Goal: Transaction & Acquisition: Purchase product/service

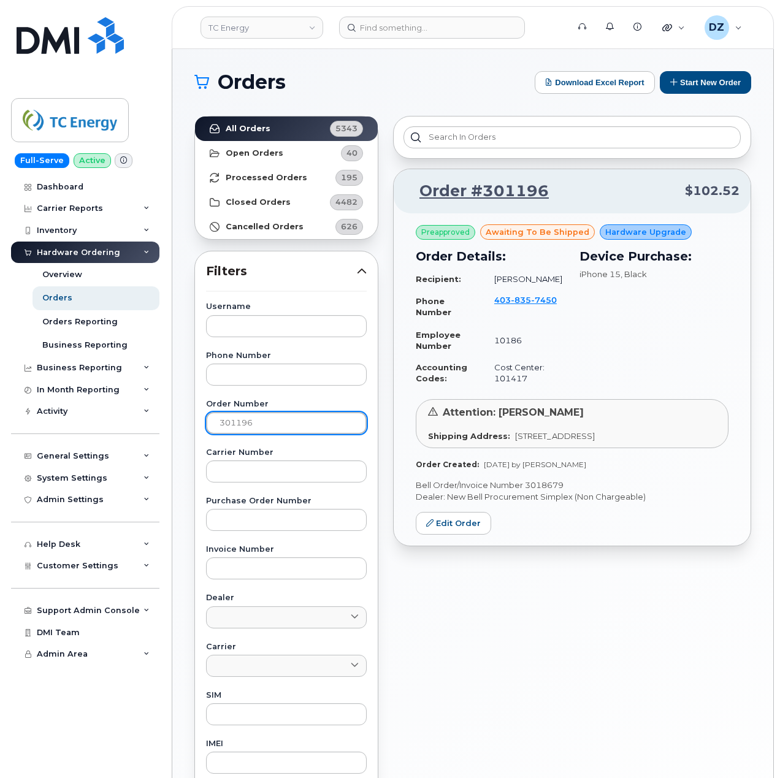
click at [245, 428] on input "301196" at bounding box center [286, 423] width 161 height 22
paste input "25"
click at [286, 126] on link "All Orders 5343" at bounding box center [286, 128] width 183 height 25
drag, startPoint x: 581, startPoint y: 499, endPoint x: 542, endPoint y: 498, distance: 39.2
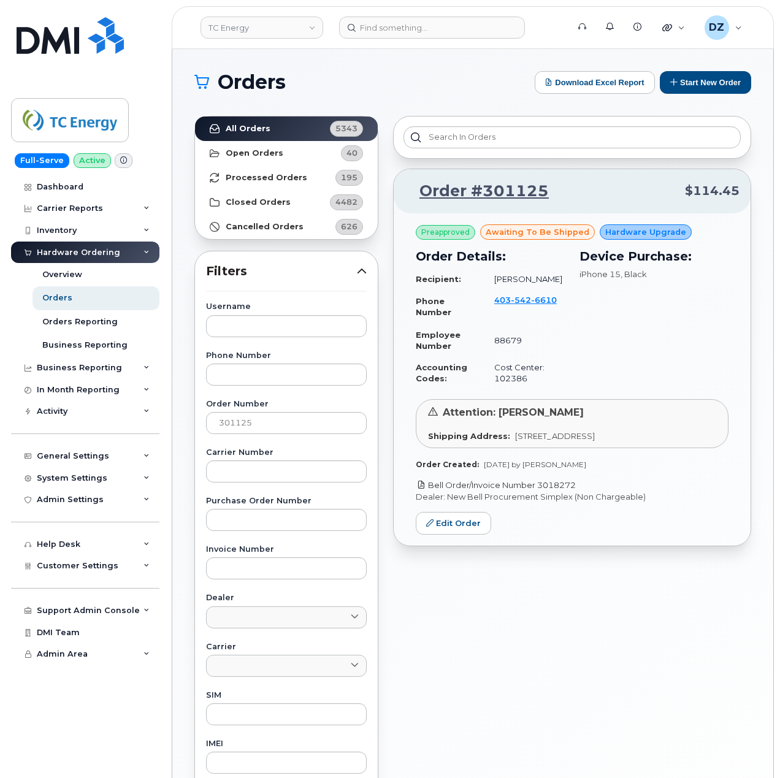
click at [542, 491] on p "Bell Order/Invoice Number 3018272" at bounding box center [572, 485] width 313 height 12
drag, startPoint x: 560, startPoint y: 489, endPoint x: 558, endPoint y: 498, distance: 9.5
copy link "3018272"
click at [238, 422] on input "301125" at bounding box center [286, 423] width 161 height 22
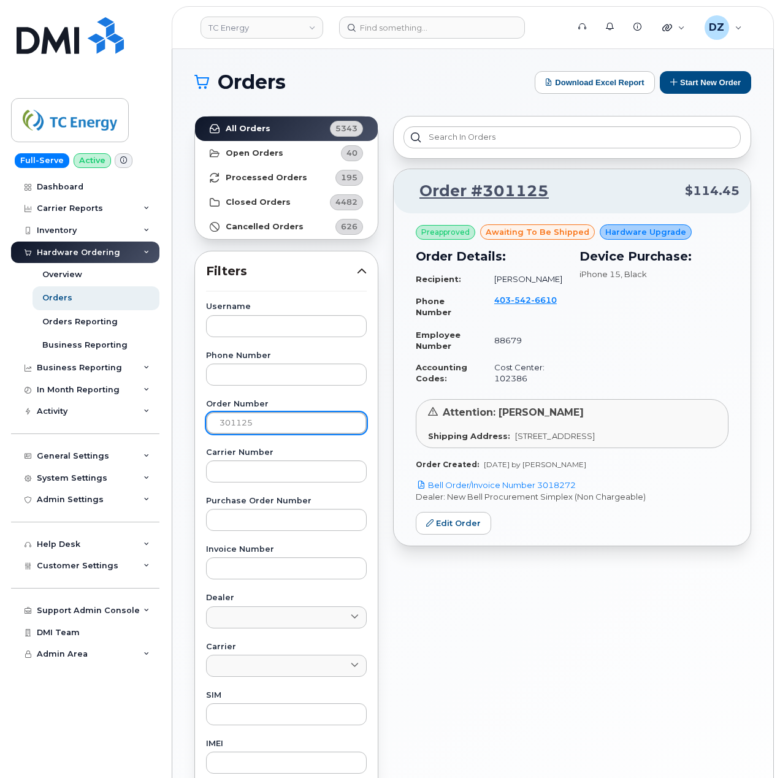
click at [238, 422] on input "301125" at bounding box center [286, 423] width 161 height 22
click at [233, 423] on input "301125" at bounding box center [286, 423] width 161 height 22
paste input "48"
type input "301148"
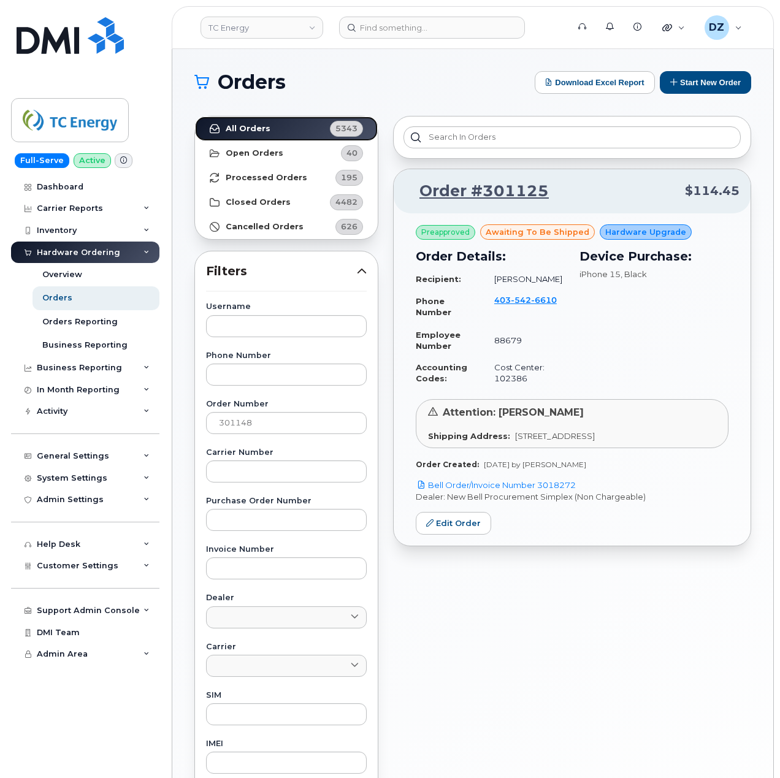
click at [282, 124] on link "All Orders 5343" at bounding box center [286, 128] width 183 height 25
click at [545, 485] on p "Bell Order/Invoice Number 3018417" at bounding box center [572, 485] width 313 height 12
copy p "3018417"
click at [695, 92] on button "Start New Order" at bounding box center [705, 82] width 91 height 23
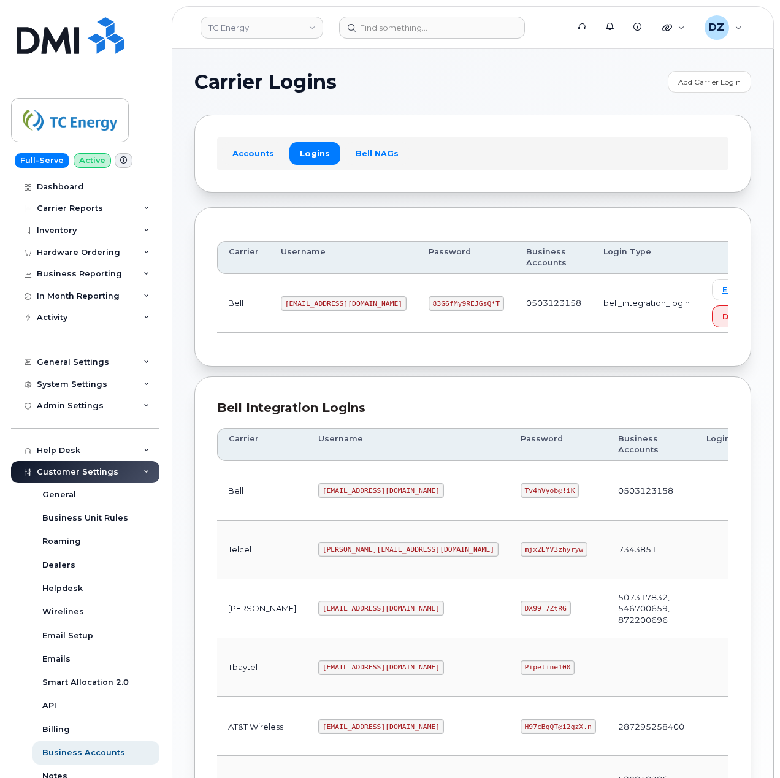
scroll to position [327, 0]
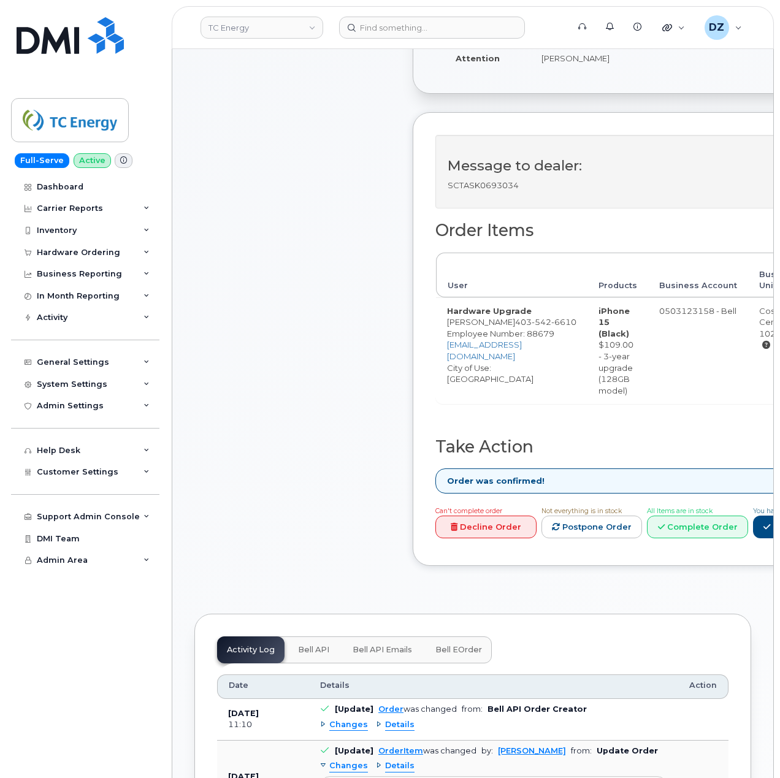
scroll to position [327, 0]
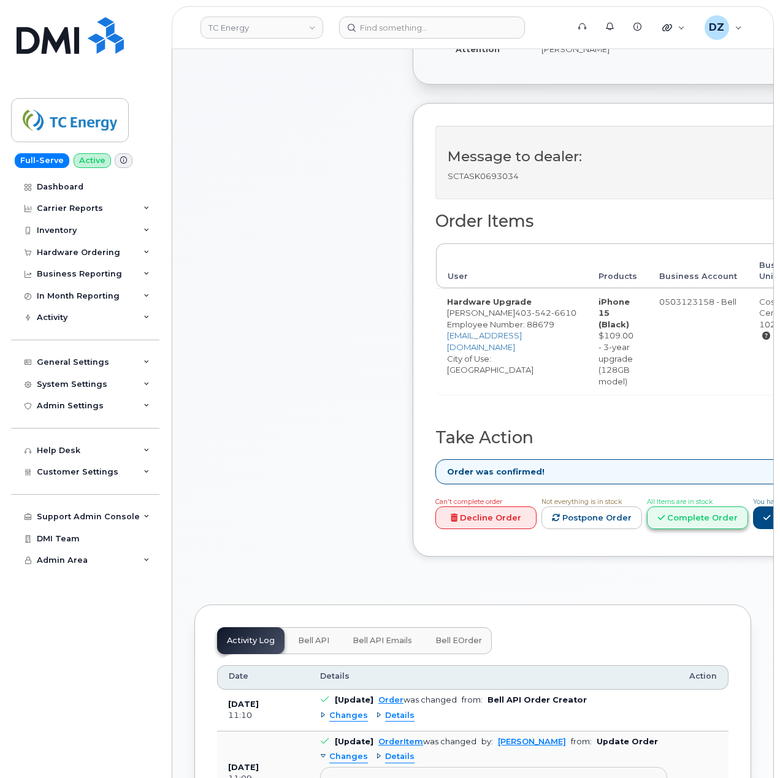
click at [744, 519] on link "Complete Order" at bounding box center [697, 517] width 101 height 23
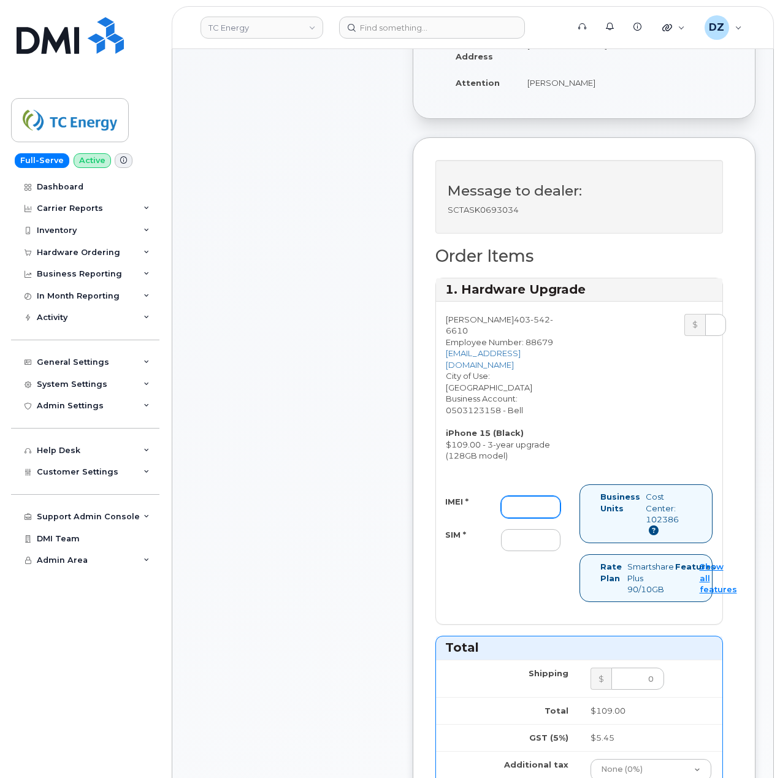
click at [538, 496] on input "IMEI *" at bounding box center [530, 507] width 59 height 22
paste input "355700859450625"
type input "355700859450625"
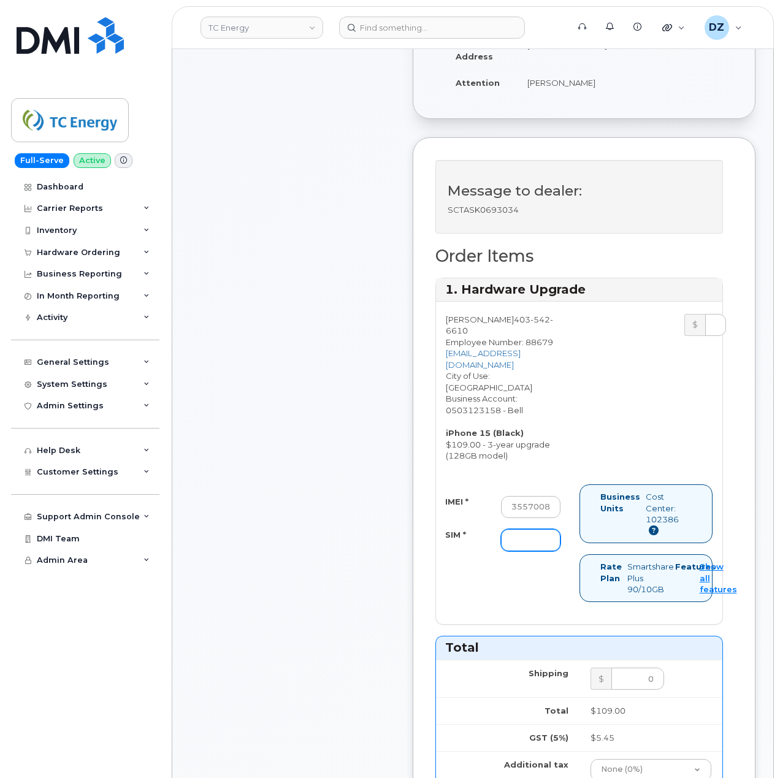
click at [532, 529] on input "SIM *" at bounding box center [530, 540] width 59 height 22
paste input "89302610207732893562"
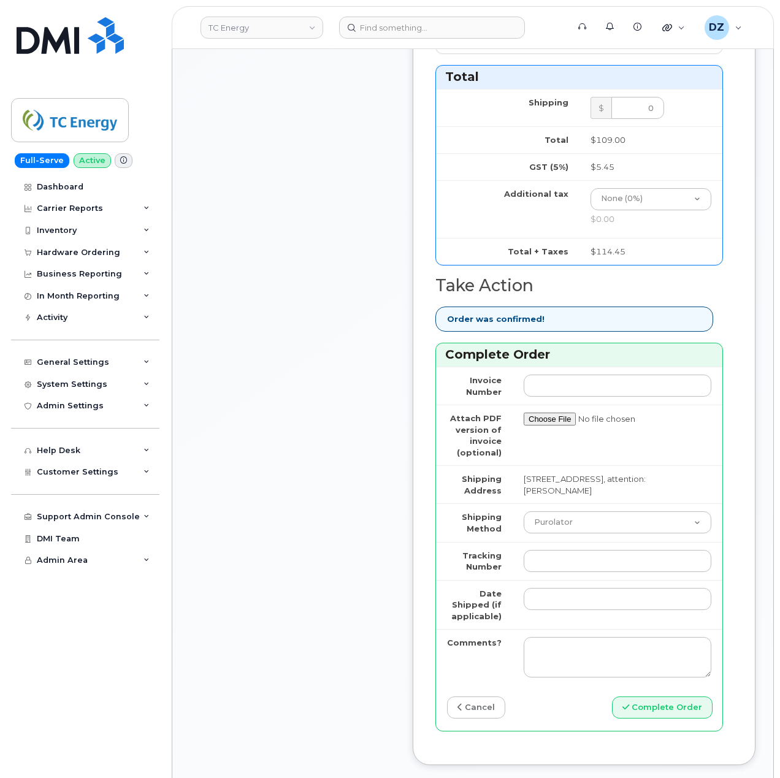
scroll to position [899, 0]
type input "89302610207732893562"
click at [592, 510] on select "Purolator UPS FedEx Canada Post Courier Other Drop Off Pick Up" at bounding box center [617, 521] width 188 height 22
select select "FedEx"
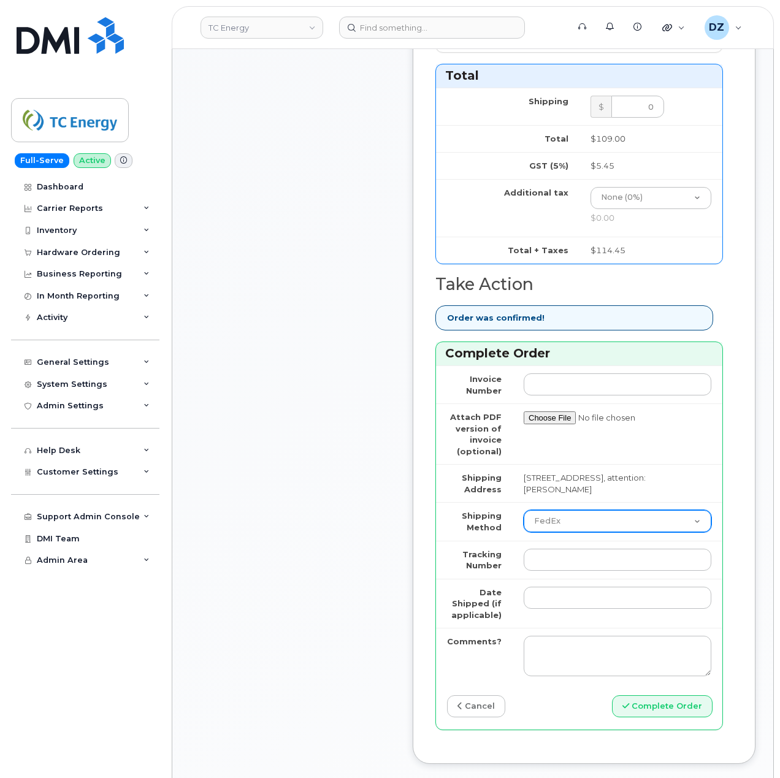
click at [523, 510] on select "Purolator UPS FedEx Canada Post Courier Other Drop Off Pick Up" at bounding box center [617, 521] width 188 height 22
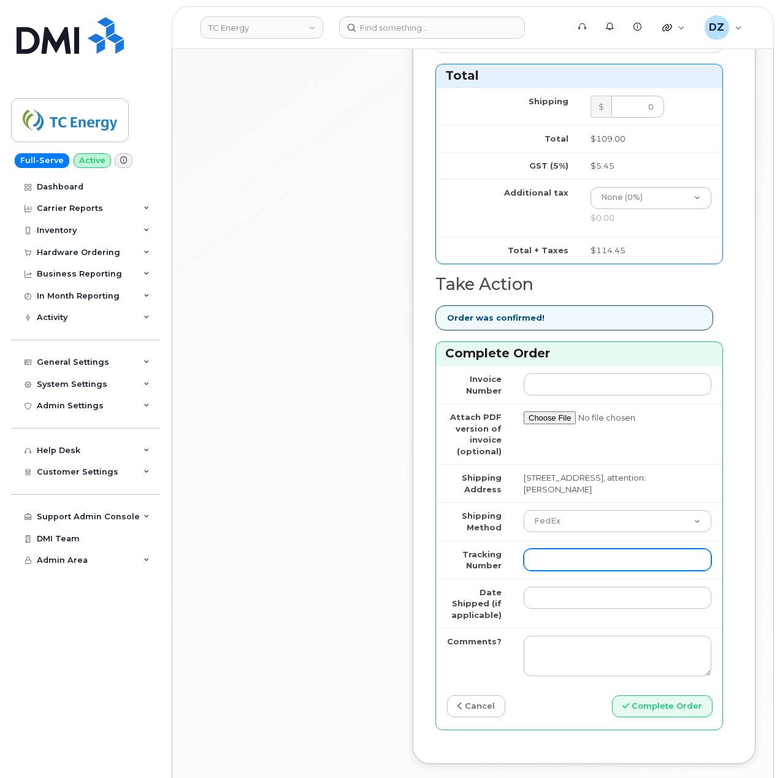
click at [567, 549] on input "Tracking Number" at bounding box center [617, 560] width 188 height 22
paste input "475744948555"
type input "475744948555"
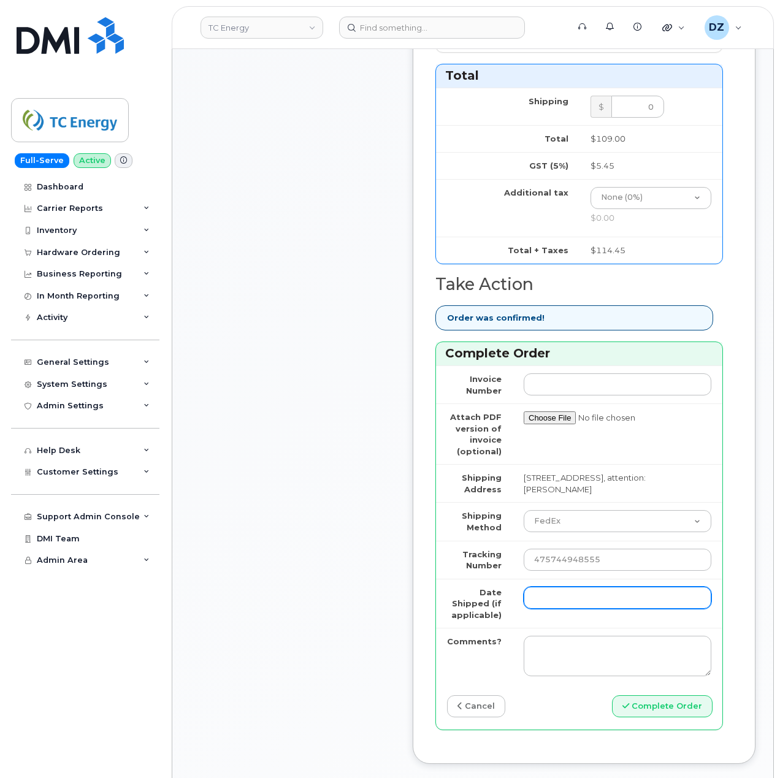
click at [550, 587] on input "Date Shipped (if applicable)" at bounding box center [617, 598] width 188 height 22
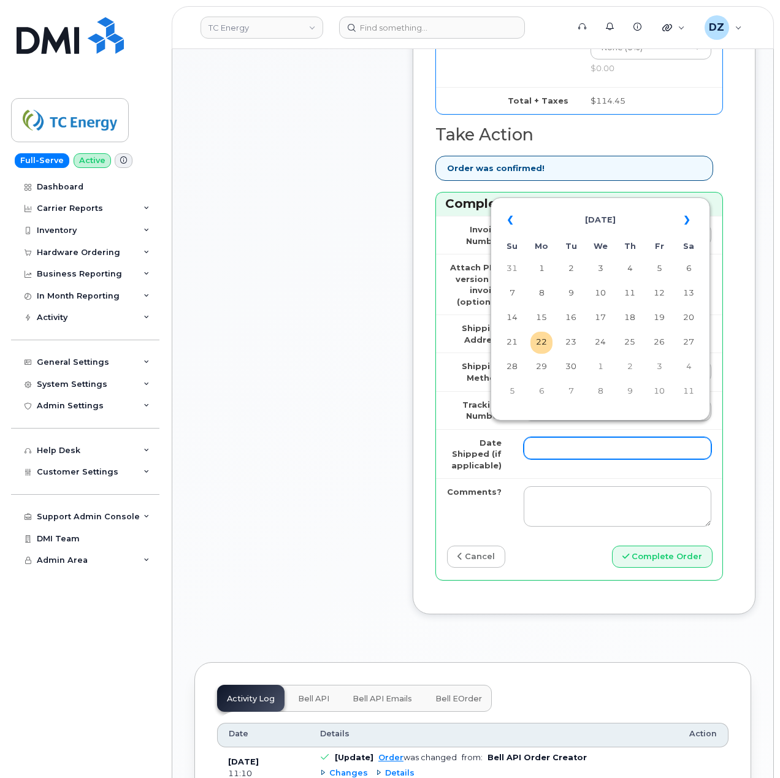
scroll to position [1062, 0]
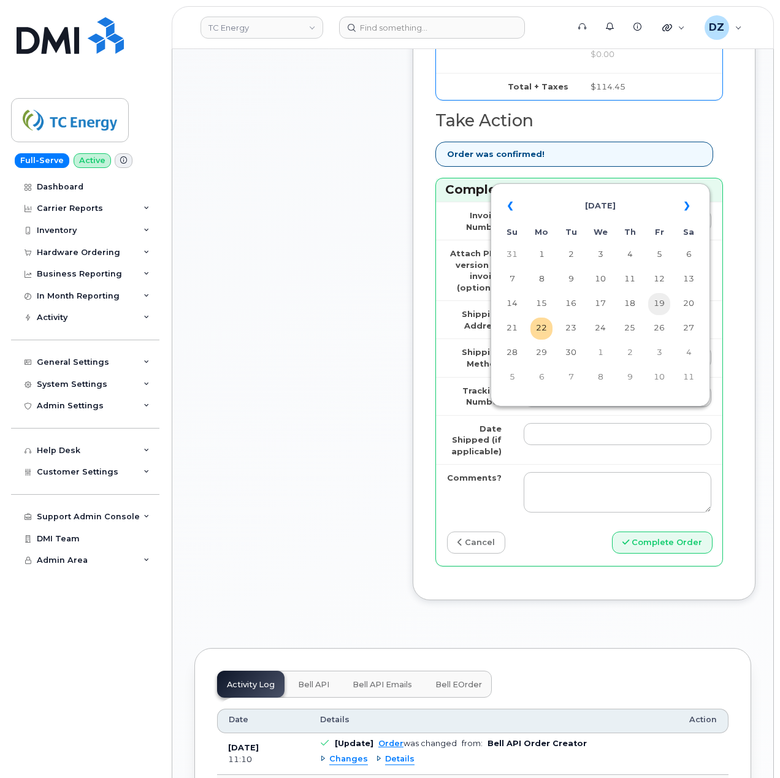
click at [653, 307] on td "19" at bounding box center [659, 304] width 22 height 22
type input "2025-09-19"
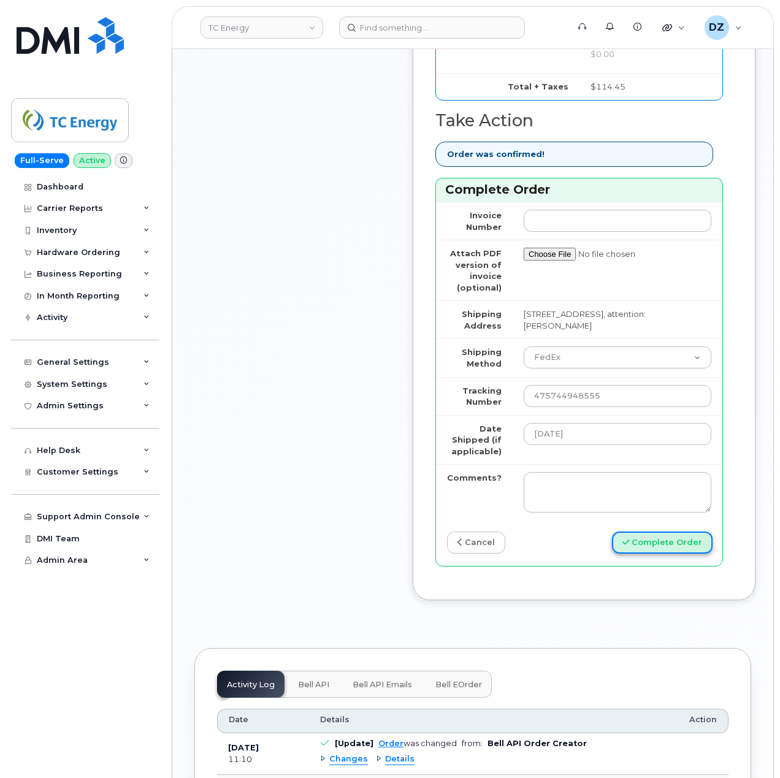
click at [635, 531] on button "Complete Order" at bounding box center [662, 542] width 101 height 23
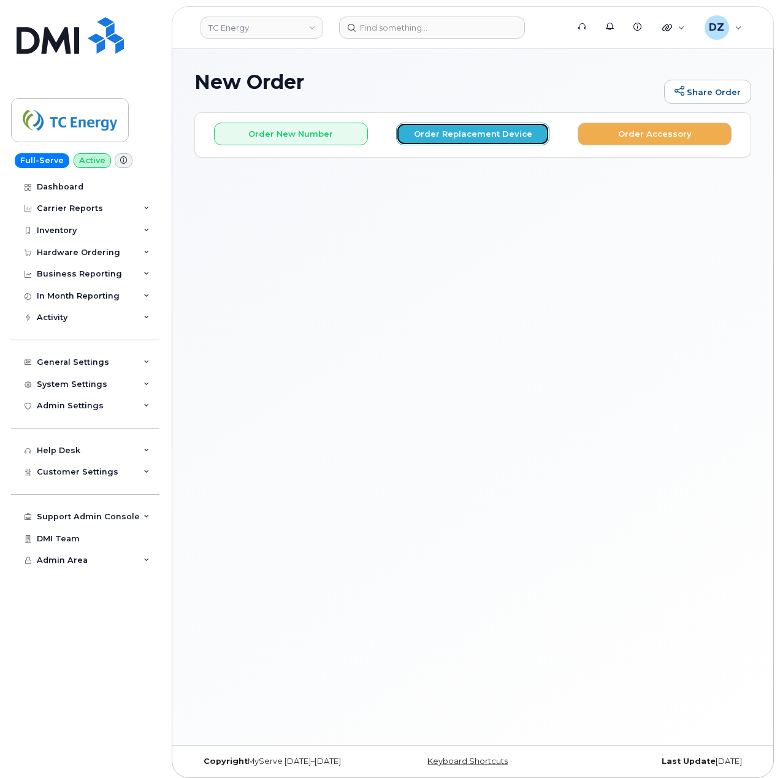
click at [498, 137] on button "Order Replacement Device" at bounding box center [473, 134] width 154 height 23
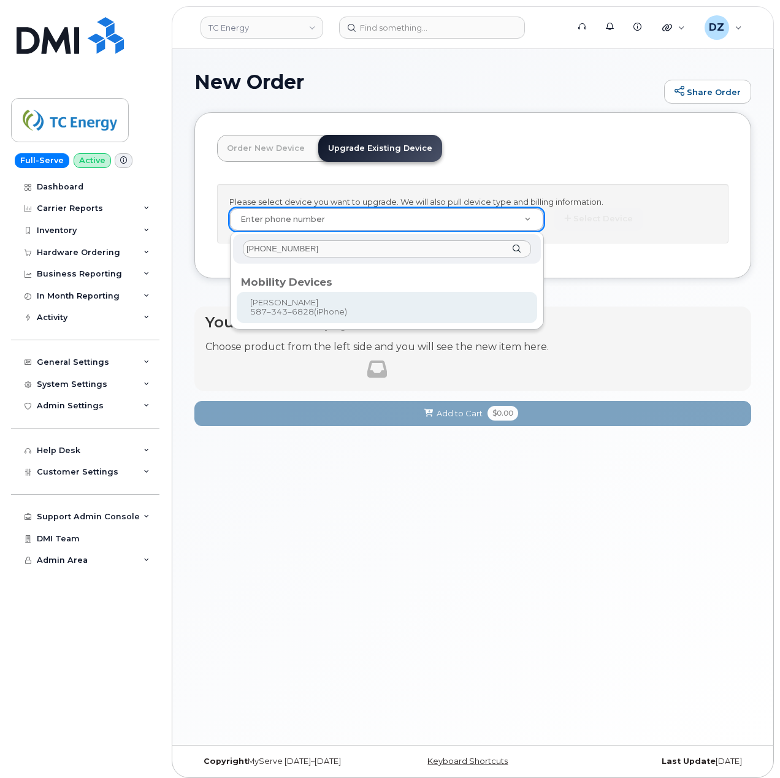
type input "587-343-6828"
type input "558201"
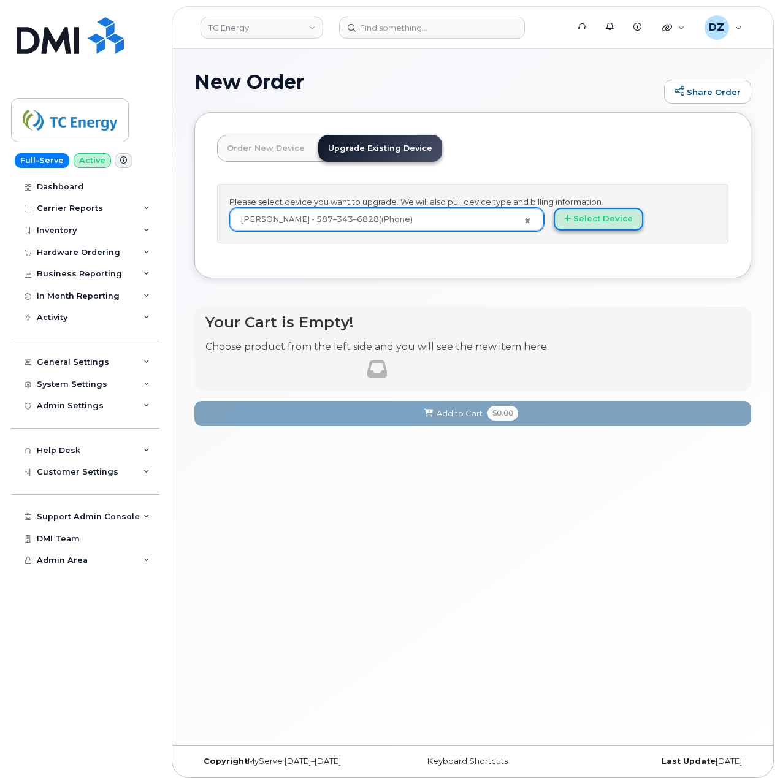
click at [613, 216] on button "Select Device" at bounding box center [598, 219] width 89 height 23
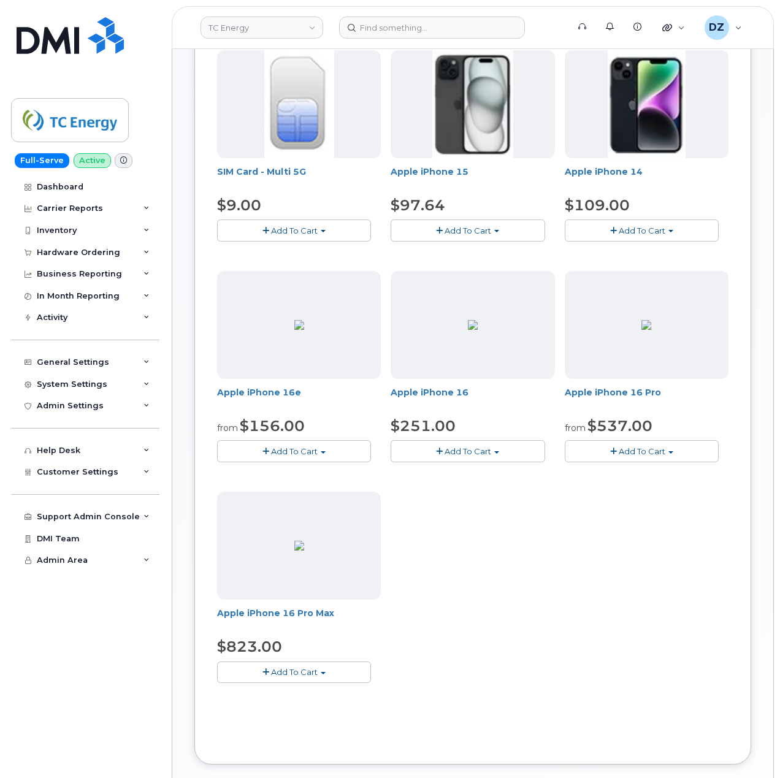
scroll to position [163, 0]
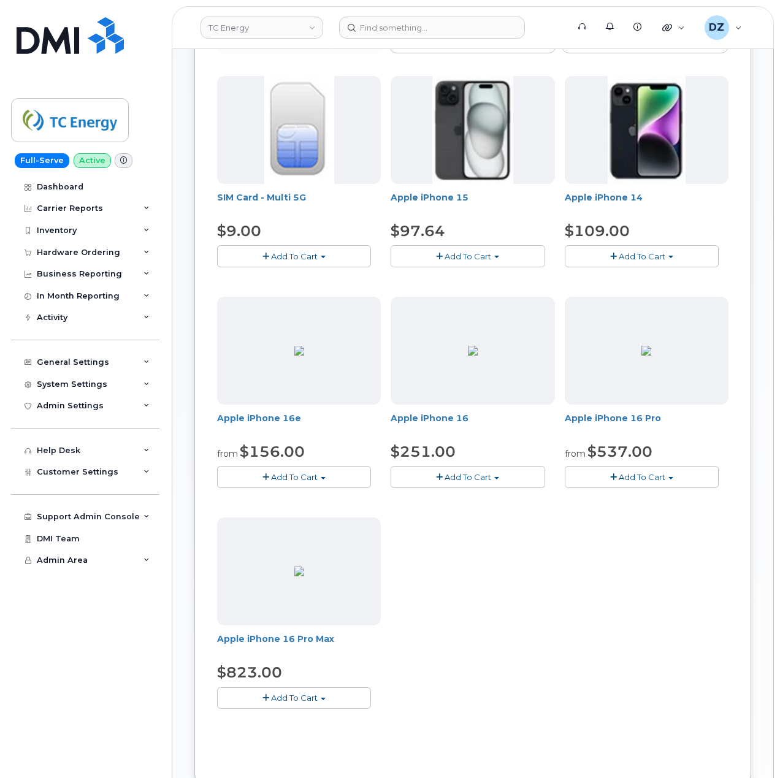
click at [495, 253] on button "Add To Cart" at bounding box center [467, 255] width 154 height 21
click at [481, 294] on link "$97.64 - 3-year upgrade (128GB model)" at bounding box center [487, 293] width 187 height 15
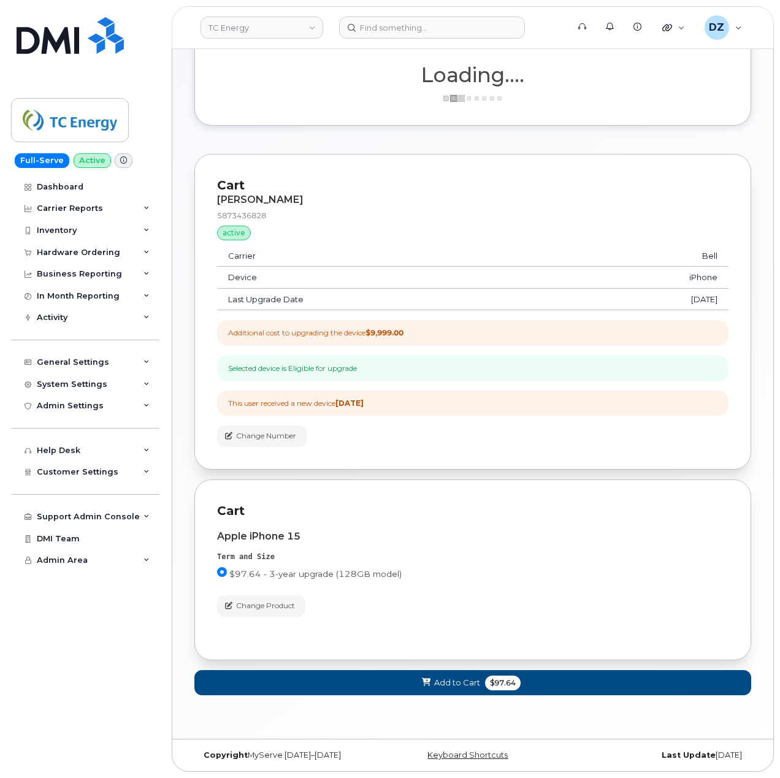
scroll to position [134, 0]
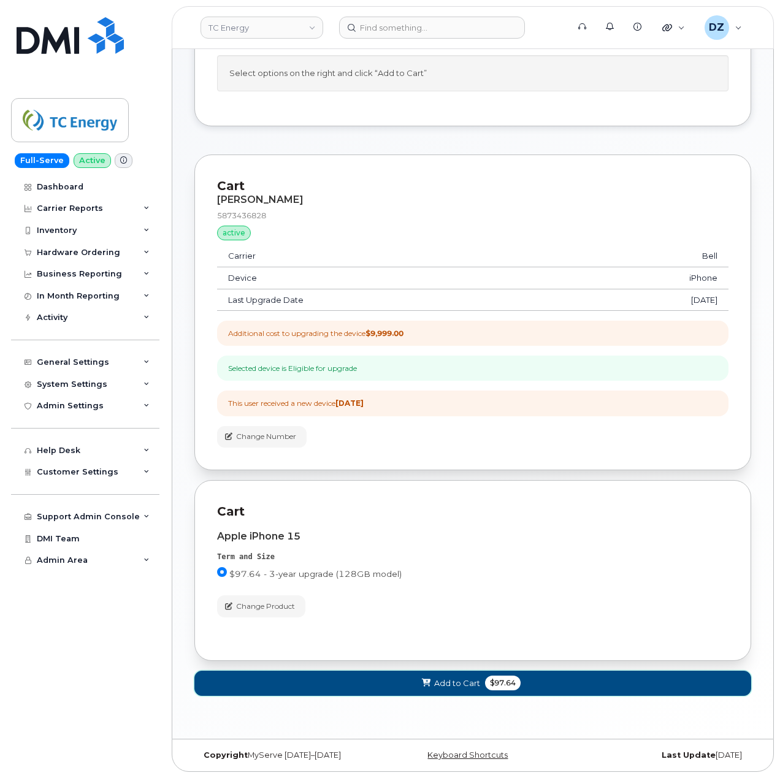
click at [467, 673] on button "Add to Cart $97.64" at bounding box center [472, 683] width 557 height 25
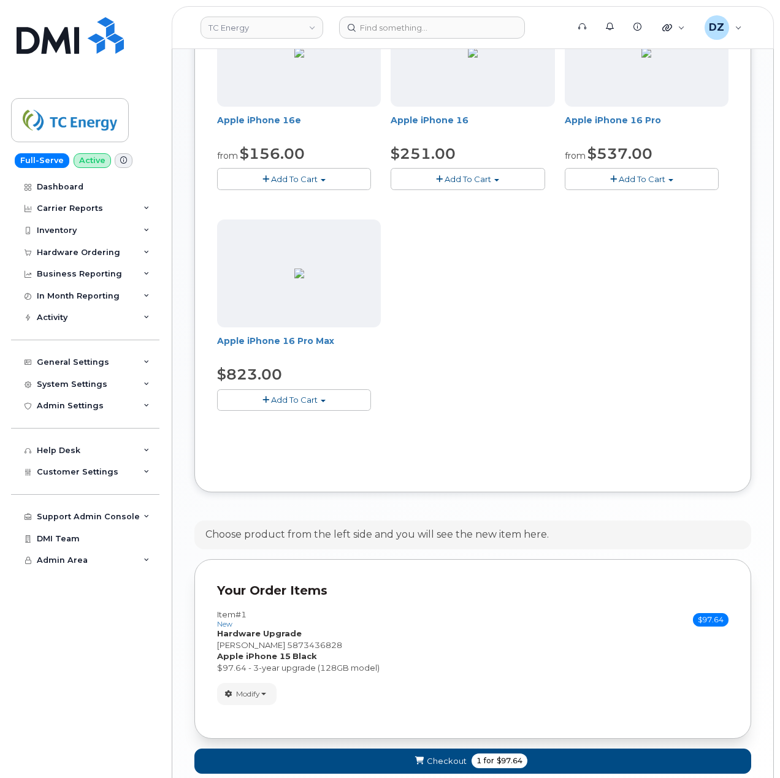
scroll to position [533, 0]
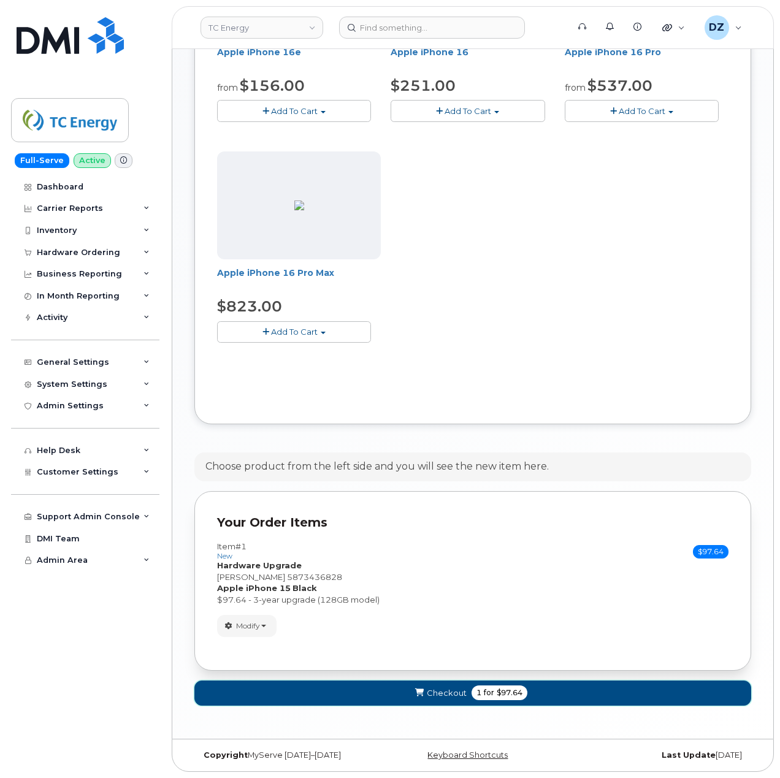
click at [476, 687] on span "1" at bounding box center [478, 692] width 5 height 11
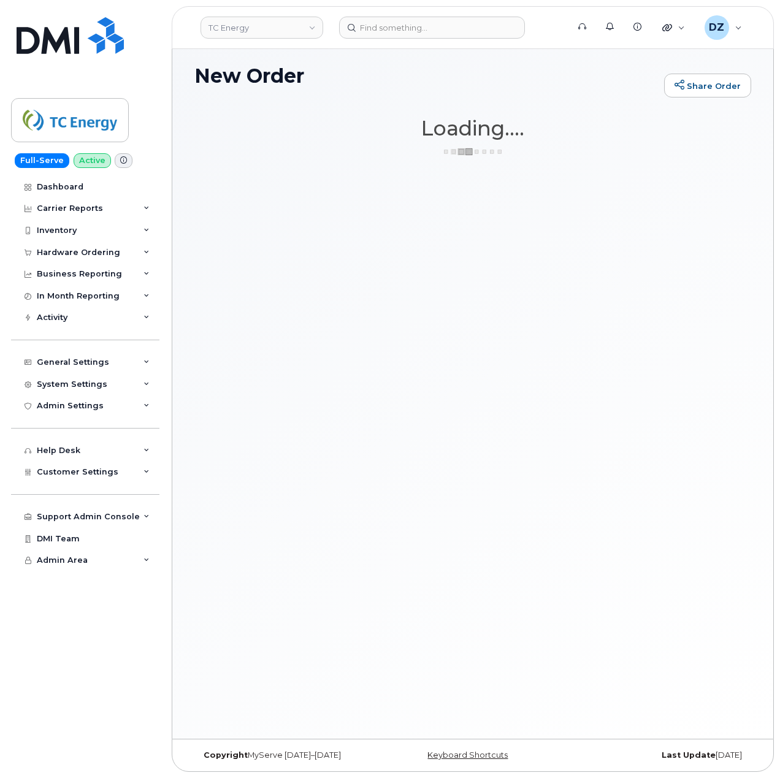
scroll to position [6, 0]
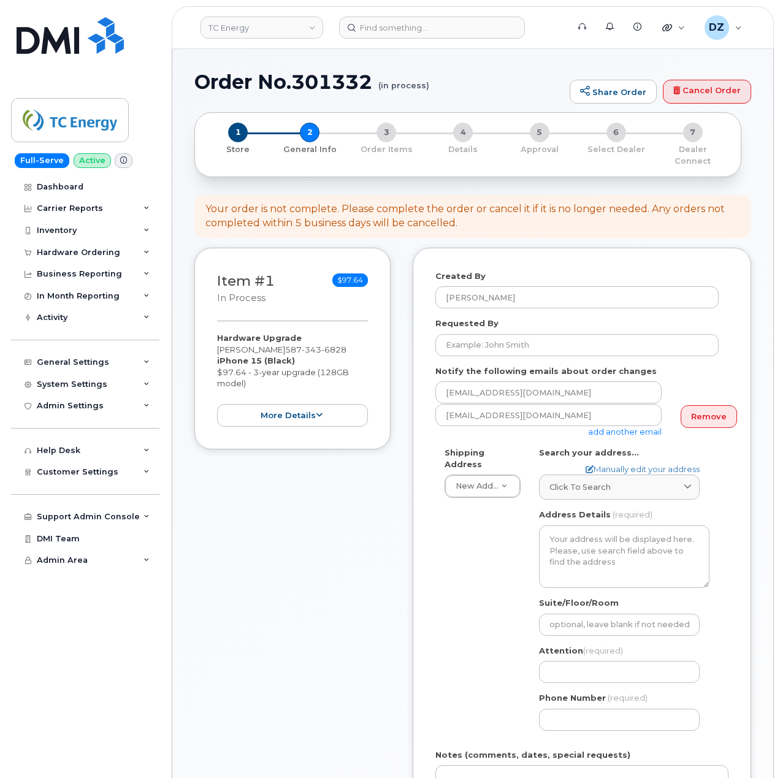
select select
drag, startPoint x: 497, startPoint y: 469, endPoint x: 413, endPoint y: 563, distance: 125.5
drag, startPoint x: 416, startPoint y: 559, endPoint x: 313, endPoint y: 587, distance: 106.8
click at [313, 587] on div "Item #1 in process $97.64 Hardware Upgrade [PERSON_NAME] [PHONE_NUMBER] iPhone …" at bounding box center [292, 607] width 196 height 719
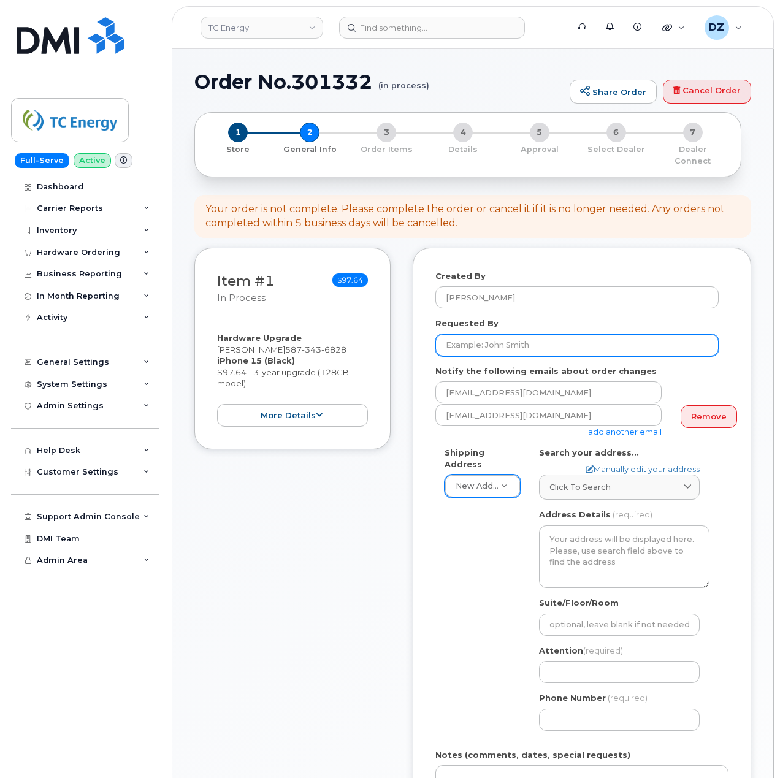
click at [483, 336] on input "Requested By" at bounding box center [576, 345] width 283 height 22
paste input "SCTASK0694328"
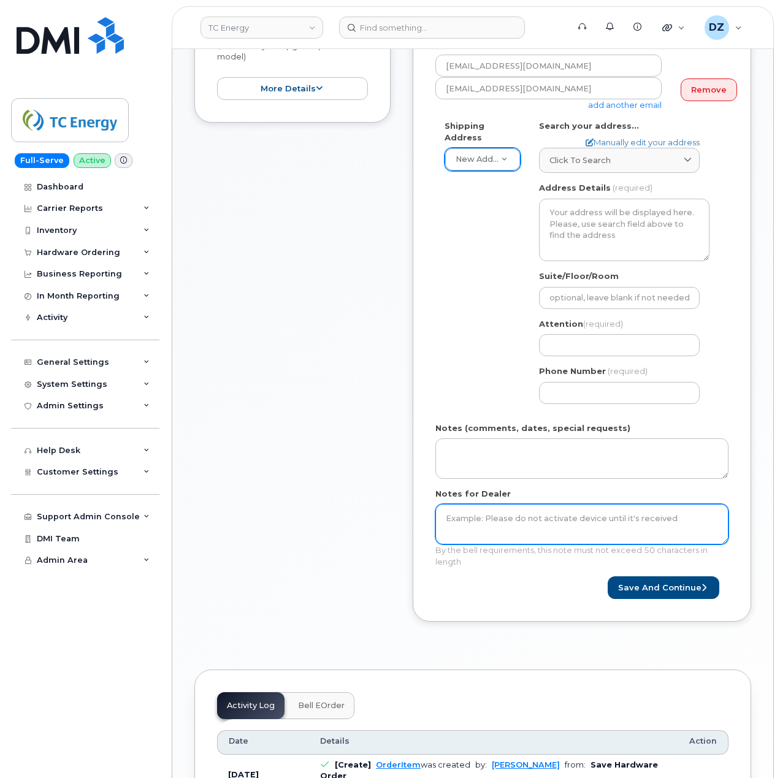
type input "SCTASK0694328"
click at [504, 515] on textarea "Notes for Dealer" at bounding box center [581, 524] width 293 height 40
paste textarea "SCTASK0694328"
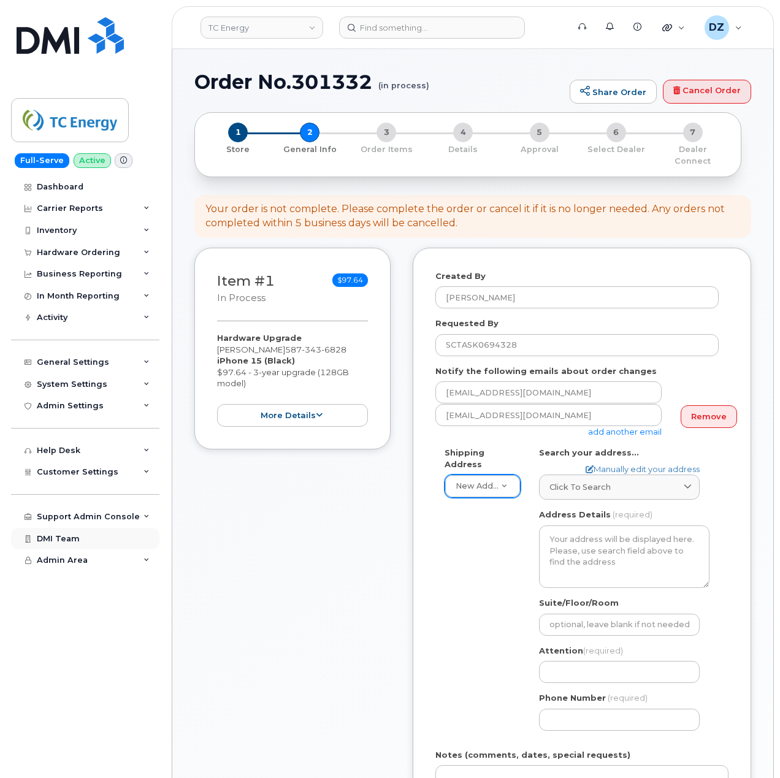
type textarea "SCTASK0694328"
click at [590, 484] on link "Click to search" at bounding box center [619, 486] width 161 height 25
paste input "1012 156 Avenue Grande Prairie T8V 0P1"
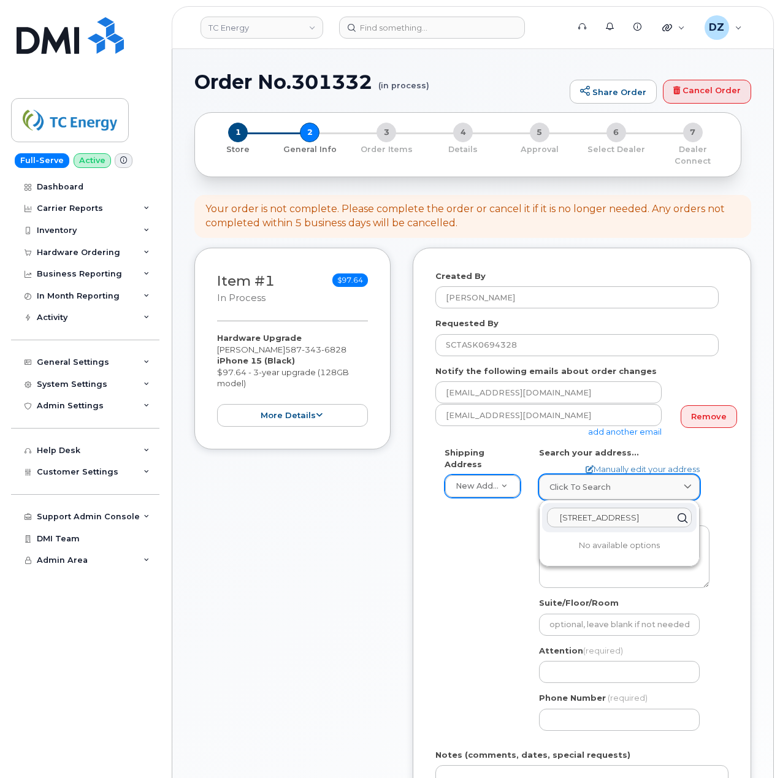
scroll to position [0, 48]
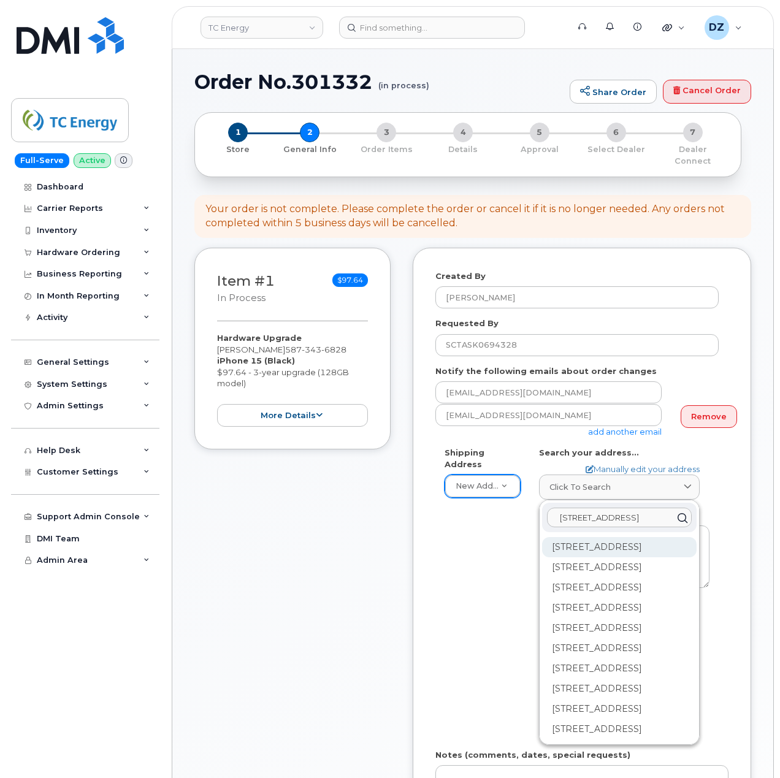
type input "1012 156 Avenue Grande Prairie T8V 0P1"
click at [613, 545] on div "156 Ave Grande Prairie AB T8V 0P1" at bounding box center [619, 547] width 154 height 20
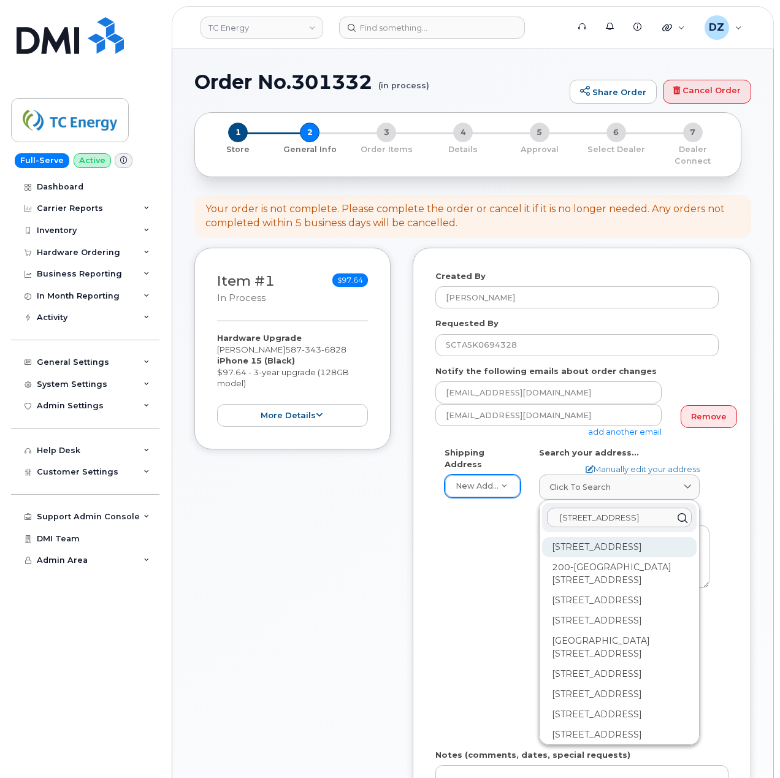
click at [630, 537] on div "10123 156 Ave Grande Prairie AB T8V 0P1" at bounding box center [619, 547] width 154 height 20
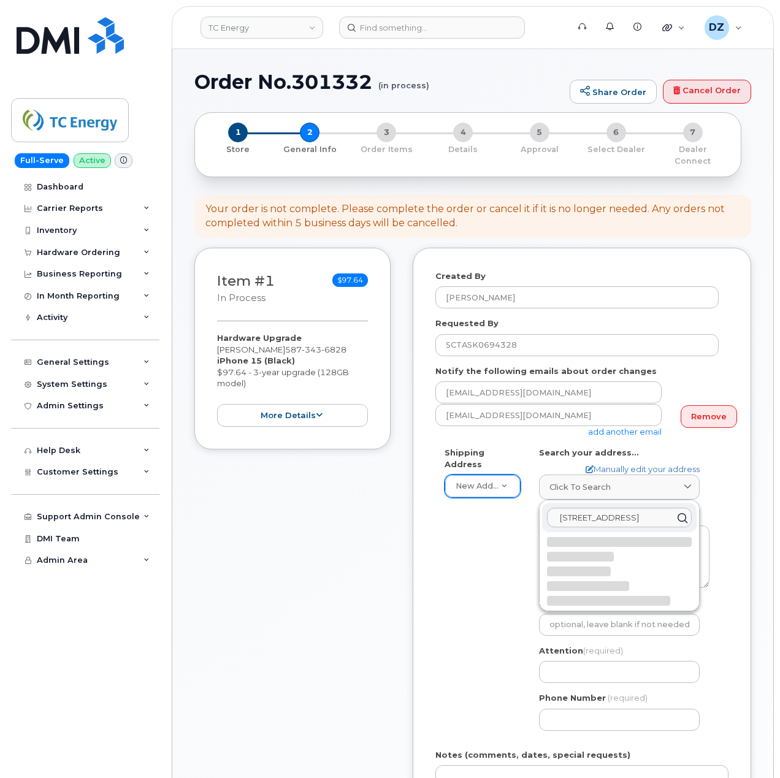
select select
type textarea "10123 156 Ave GRANDE PRAIRIE AB T8V 0P1 CANADA"
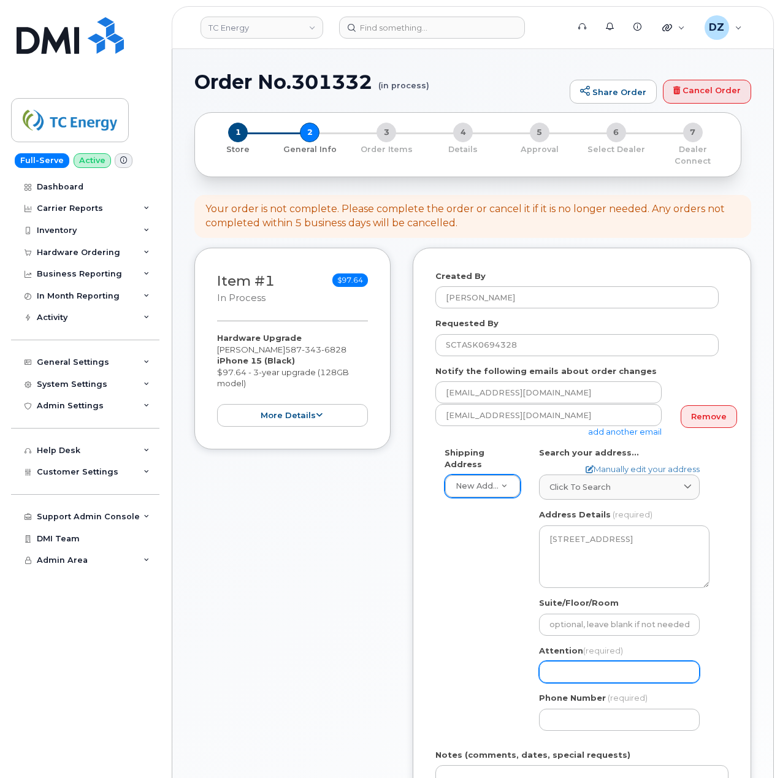
click at [592, 649] on div "Attention (required)" at bounding box center [624, 664] width 170 height 39
click at [592, 661] on input "Attention (required)" at bounding box center [619, 672] width 161 height 22
paste input "[PERSON_NAME]"
select select
type input "[PERSON_NAME]"
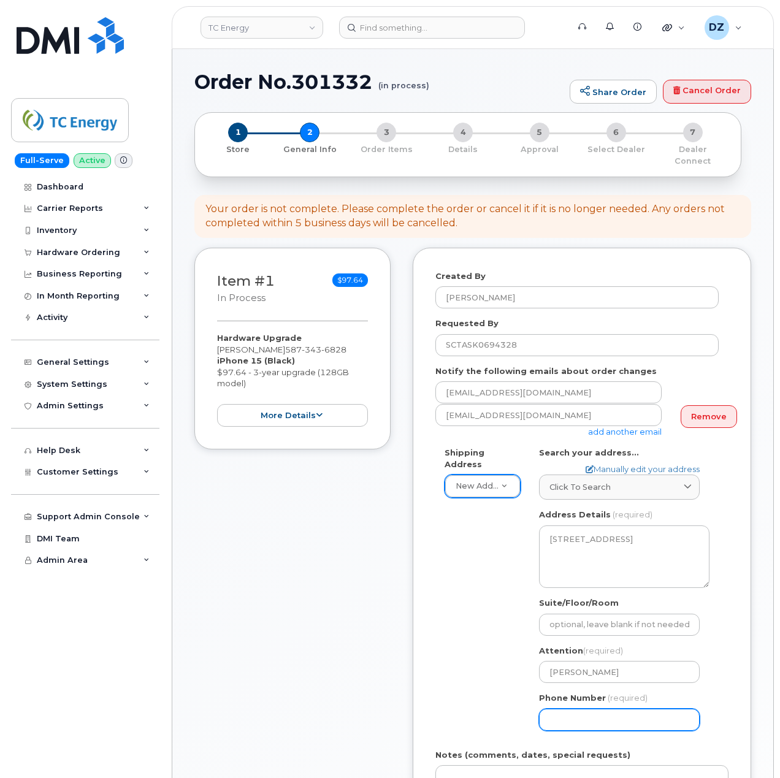
click at [587, 709] on input "Phone Number" at bounding box center [619, 720] width 161 height 22
paste input "7805399515"
type input "7805399515"
select select
type input "7805399515"
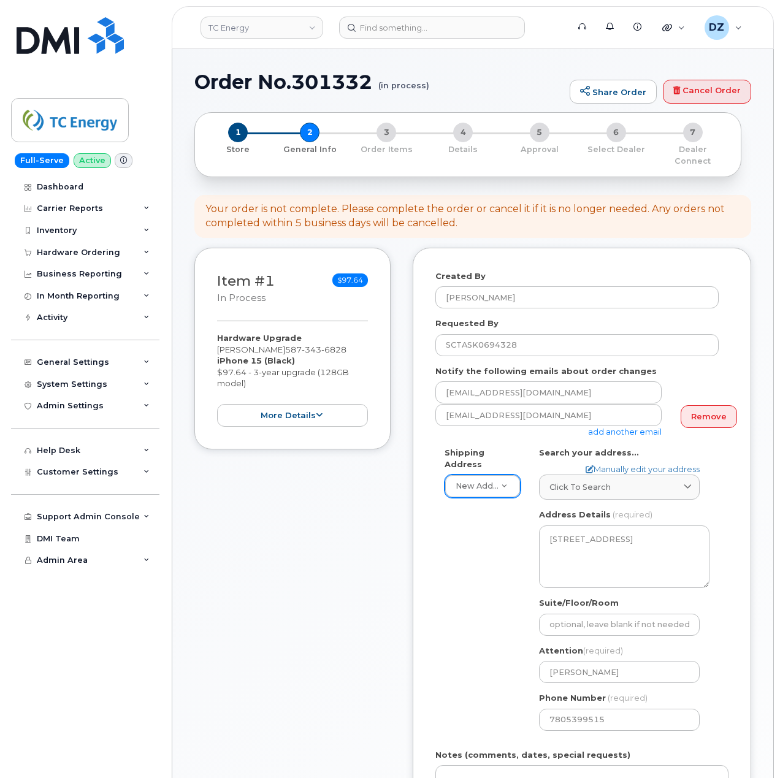
click at [457, 638] on div "Shipping Address New Address New Address 10255 S Washington Ave 117 Kohen Dr 18…" at bounding box center [576, 593] width 283 height 293
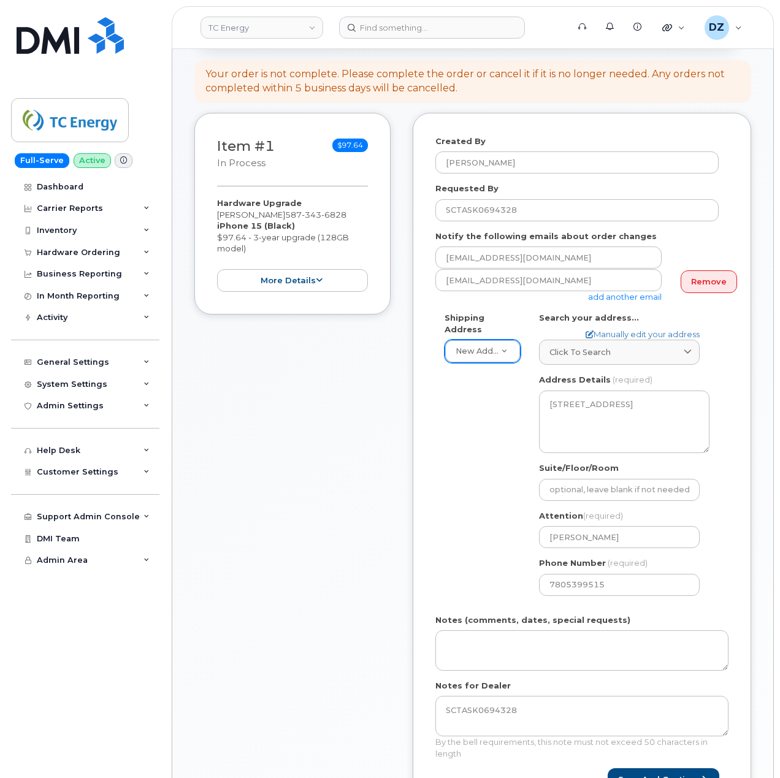
scroll to position [245, 0]
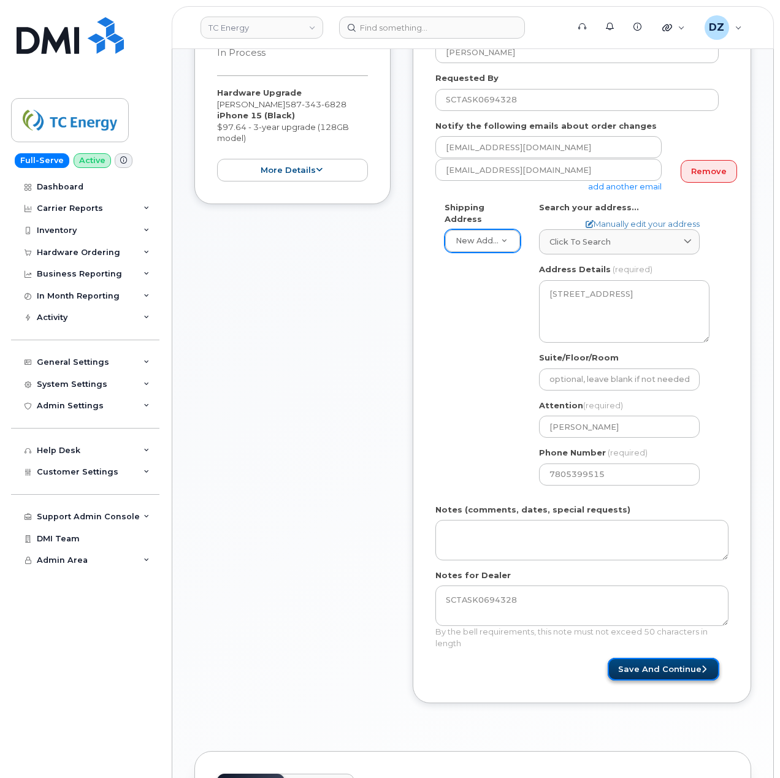
click at [660, 658] on button "Save and Continue" at bounding box center [663, 669] width 112 height 23
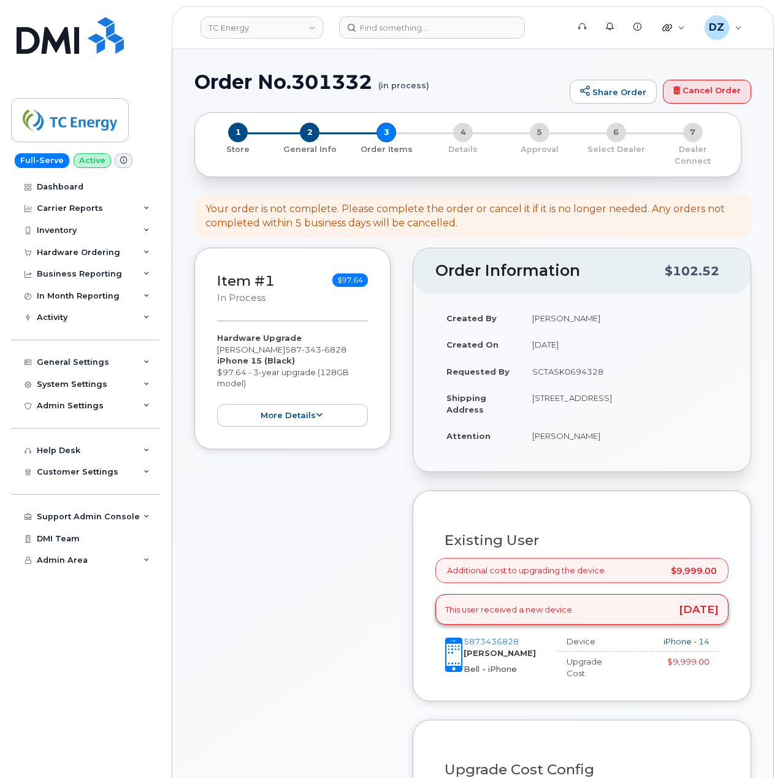
click at [229, 83] on h1 "Order No.301332 (in process)" at bounding box center [378, 81] width 369 height 21
drag, startPoint x: 229, startPoint y: 83, endPoint x: 248, endPoint y: 84, distance: 19.6
click at [229, 84] on h1 "Order No.301332 (in process)" at bounding box center [378, 81] width 369 height 21
click at [352, 85] on h1 "Order No.301332 (in process)" at bounding box center [378, 81] width 369 height 21
copy h1 "Order No.301332"
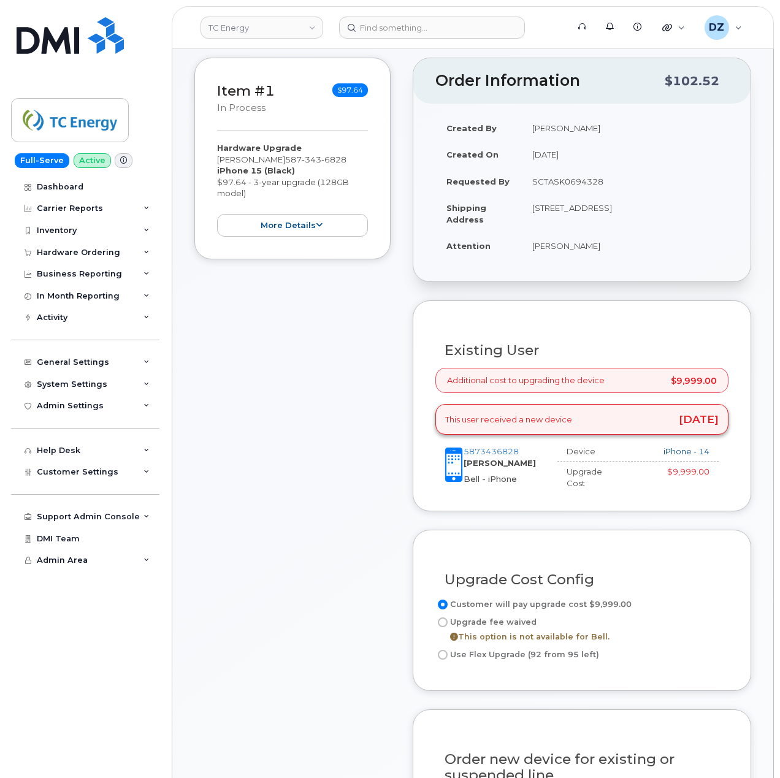
scroll to position [408, 0]
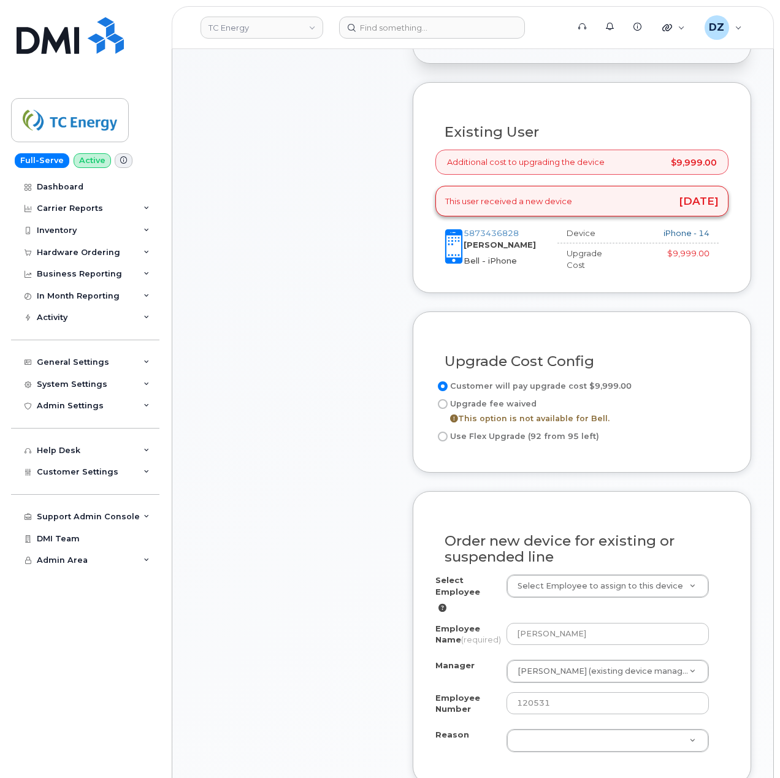
click at [444, 432] on input "Use Flex Upgrade (92 from 95 left)" at bounding box center [443, 437] width 10 height 10
radio input "true"
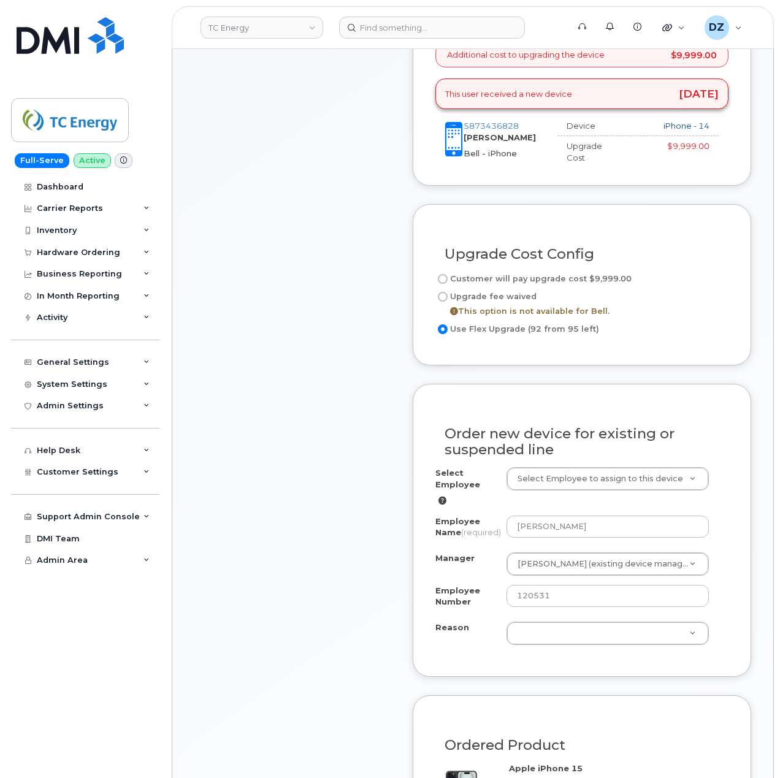
scroll to position [736, 0]
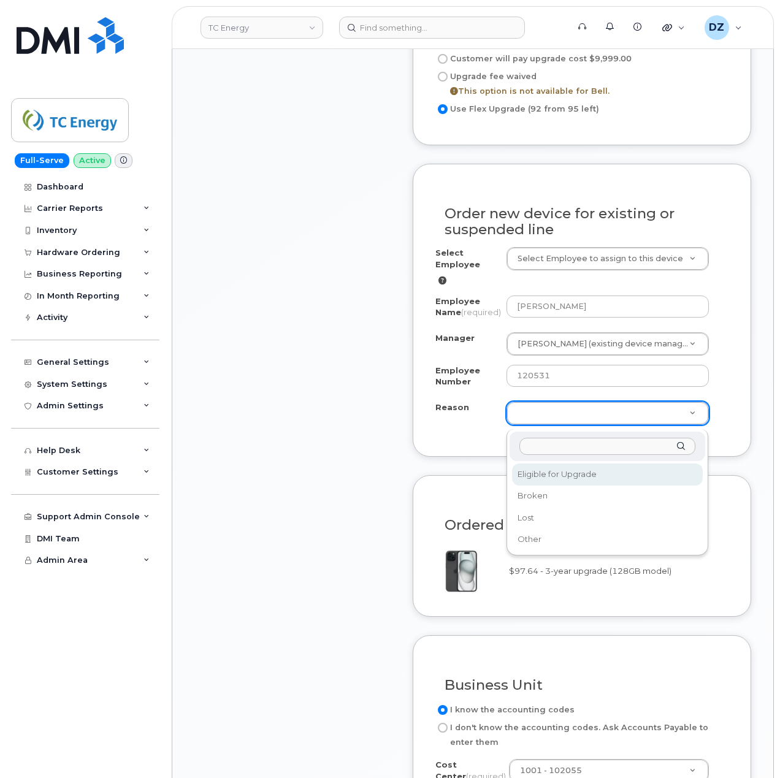
select select "eligible_for_upgrade"
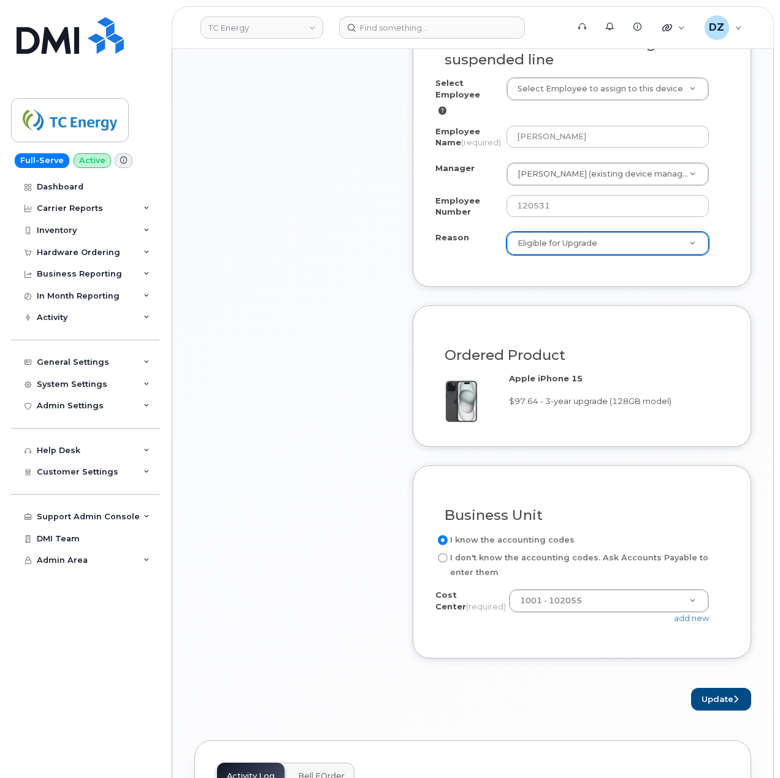
scroll to position [1062, 0]
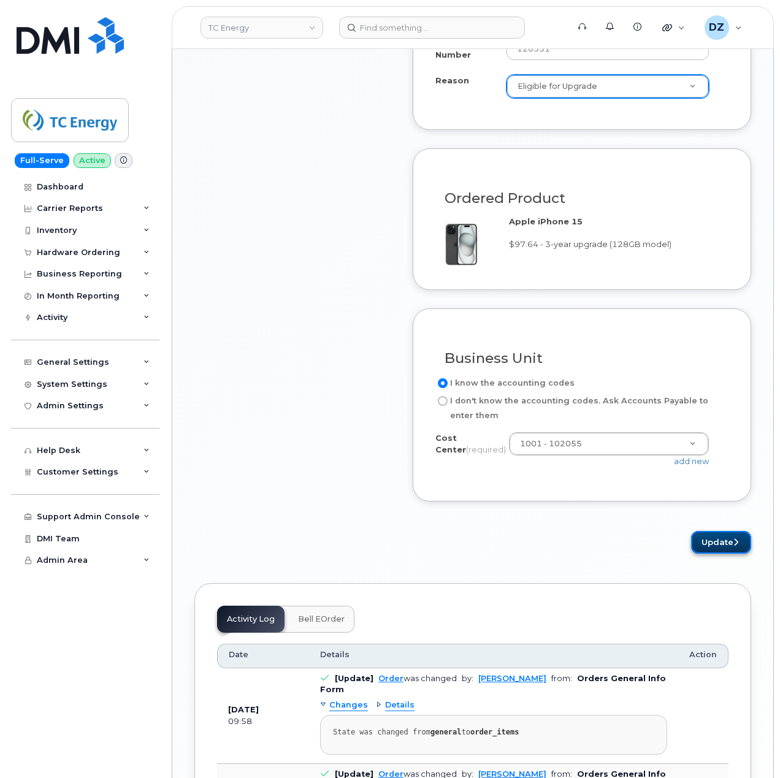
click at [729, 547] on button "Update" at bounding box center [721, 542] width 60 height 23
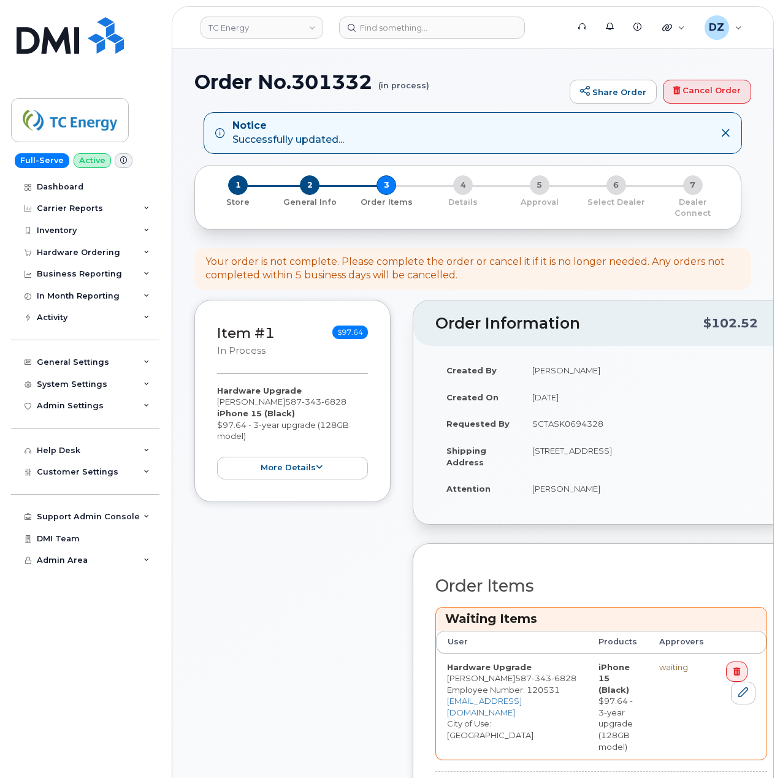
scroll to position [327, 0]
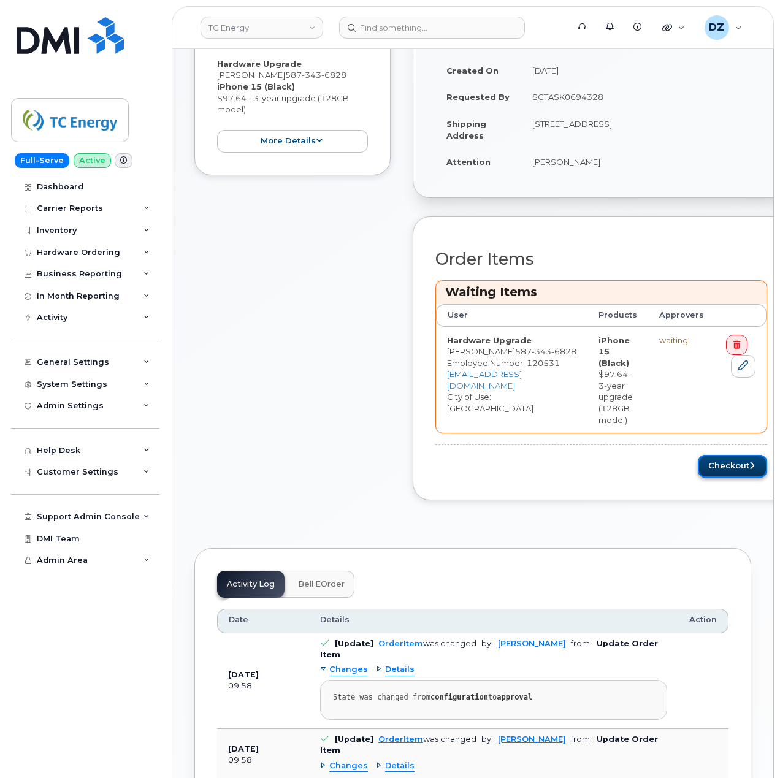
click at [727, 465] on button "Checkout" at bounding box center [732, 466] width 69 height 23
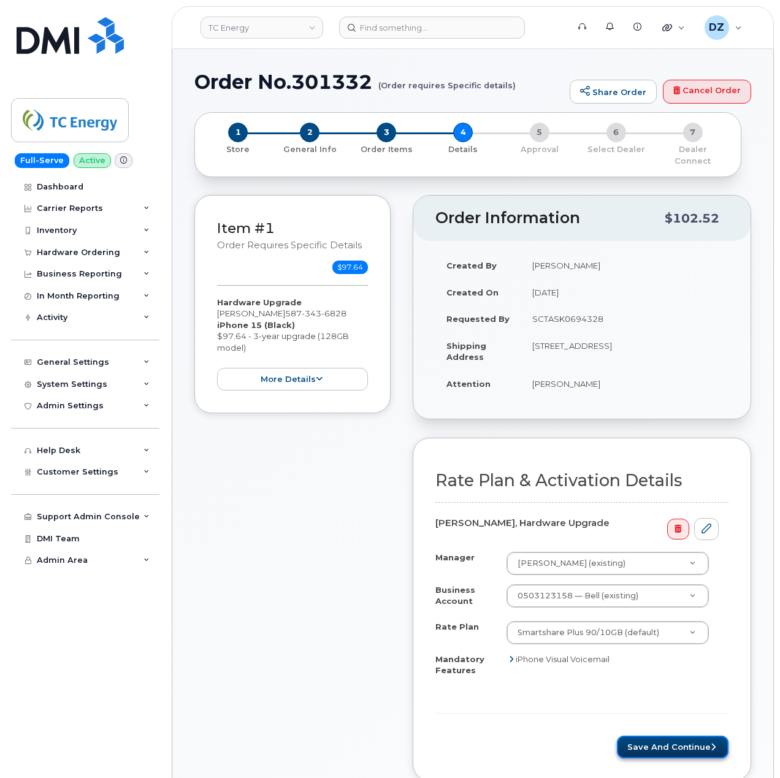
click at [663, 736] on button "Save and Continue" at bounding box center [673, 747] width 112 height 23
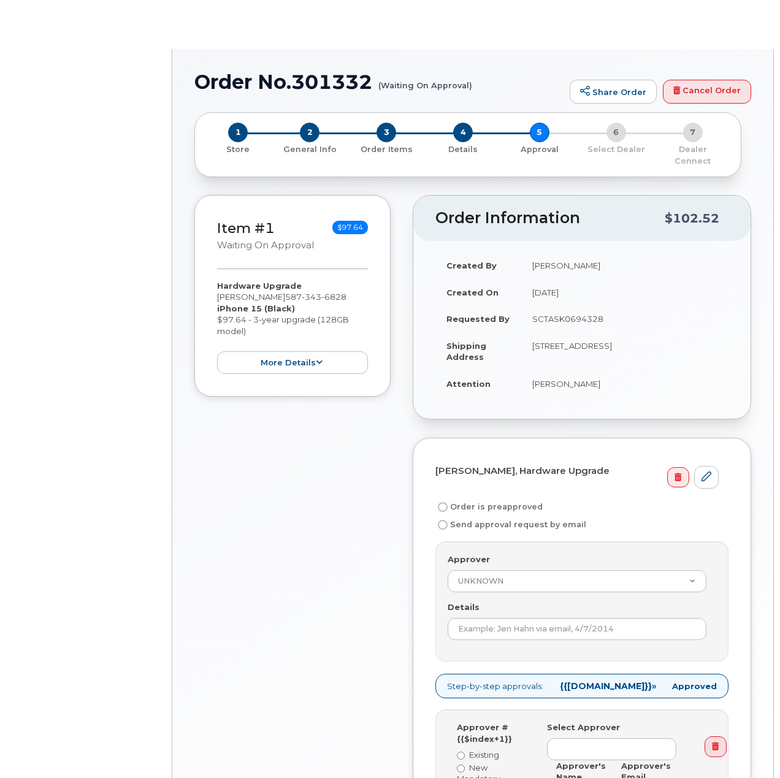
radio input "true"
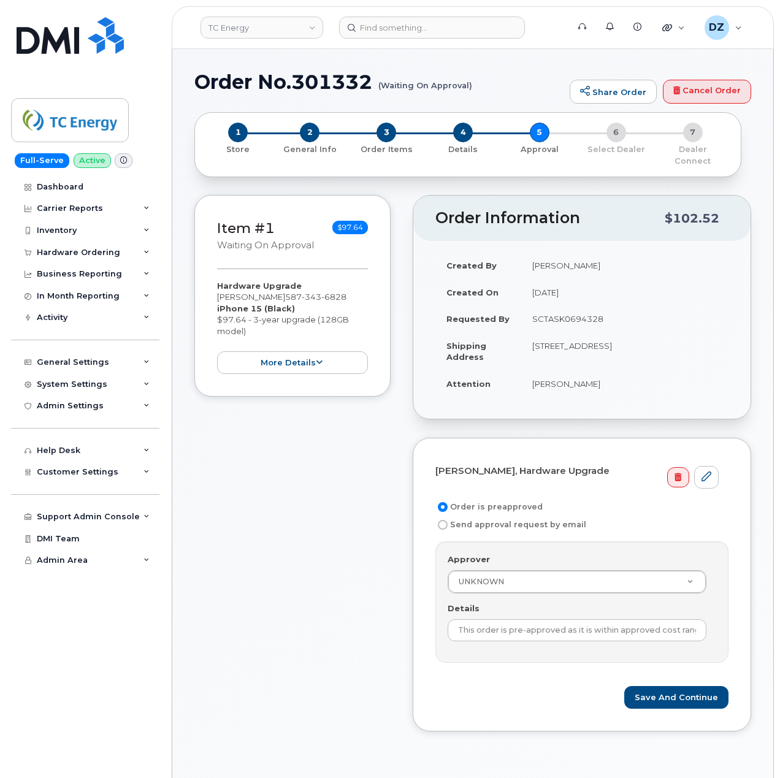
click at [582, 314] on td "SCTASK0694328" at bounding box center [624, 318] width 207 height 27
copy td "SCTASK0694328"
click at [536, 619] on input "This order is pre-approved as it is within approved cost range." at bounding box center [576, 630] width 259 height 22
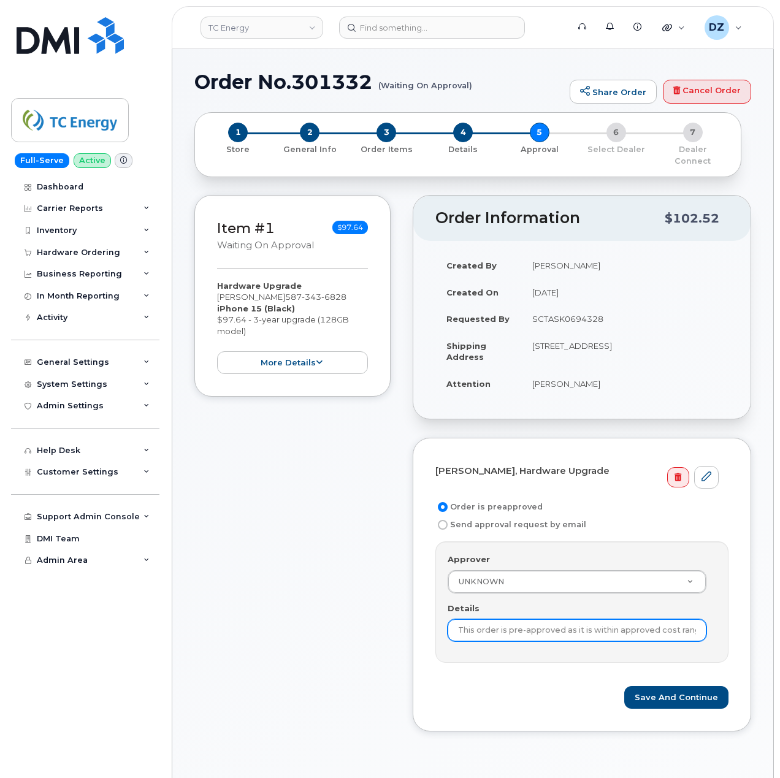
click at [536, 619] on input "This order is pre-approved as it is within approved cost range." at bounding box center [576, 630] width 259 height 22
paste input "SCTASK0694328"
type input "SCTASK0694328"
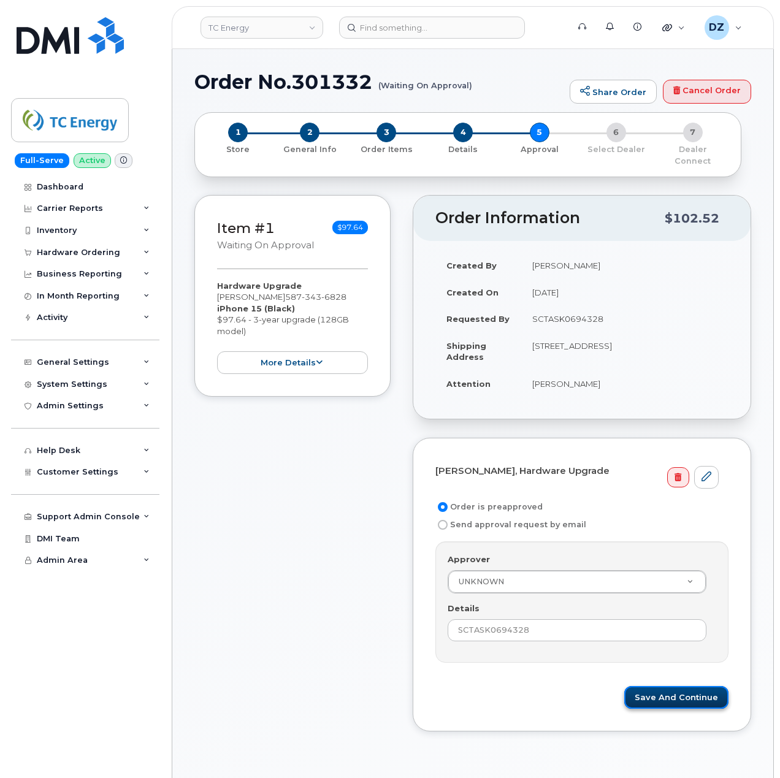
click at [668, 690] on button "Save and Continue" at bounding box center [676, 697] width 104 height 23
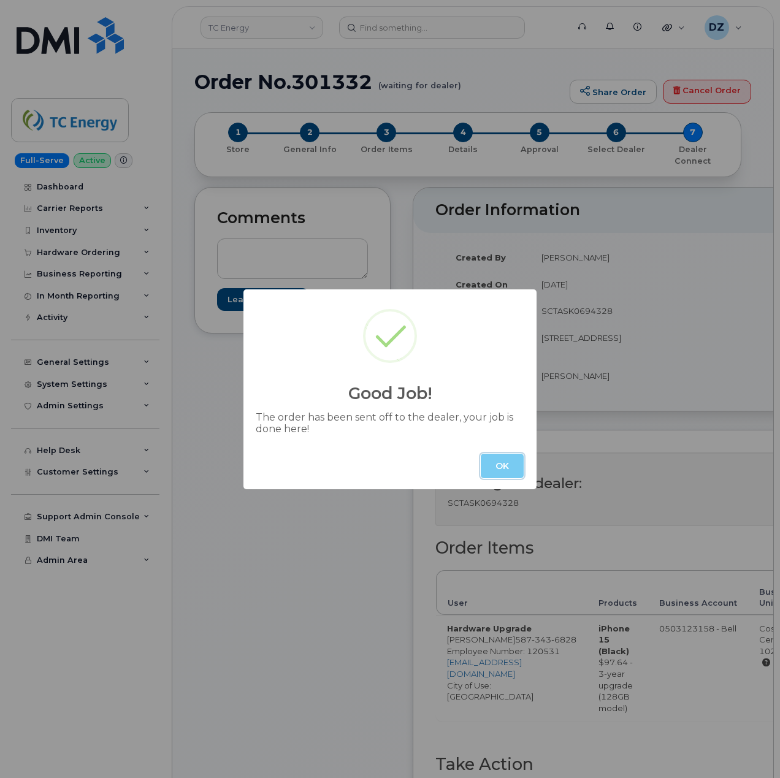
drag, startPoint x: 0, startPoint y: 0, endPoint x: 497, endPoint y: 459, distance: 675.9
click at [497, 459] on button "OK" at bounding box center [502, 466] width 43 height 25
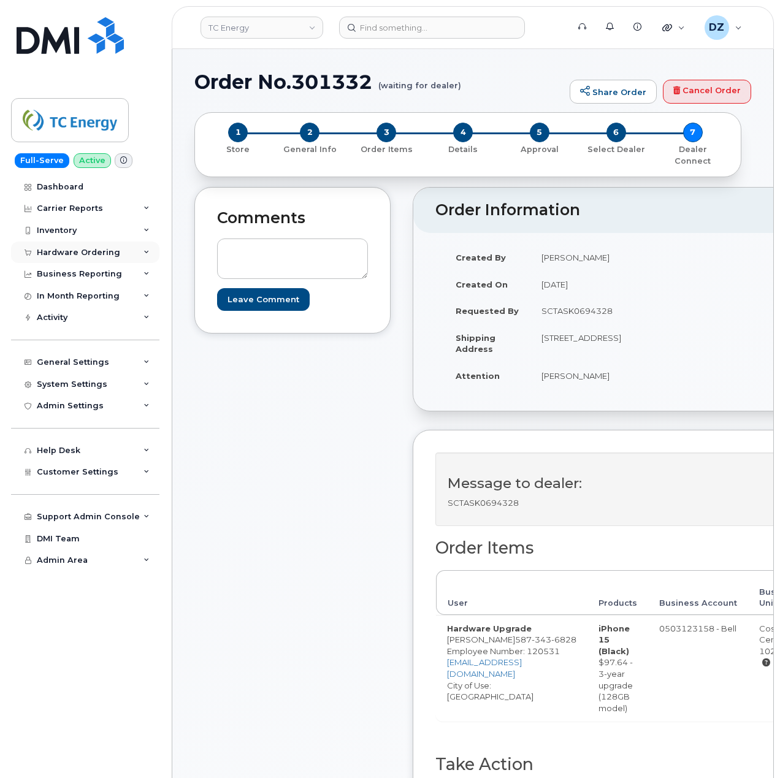
click at [108, 253] on div "Hardware Ordering" at bounding box center [78, 253] width 83 height 10
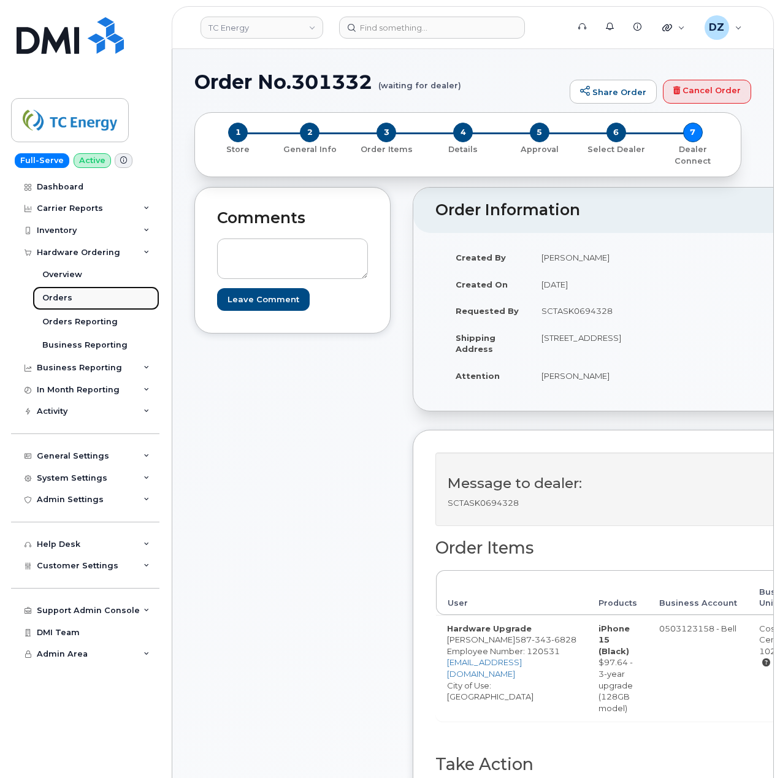
click at [87, 299] on link "Orders" at bounding box center [95, 297] width 127 height 23
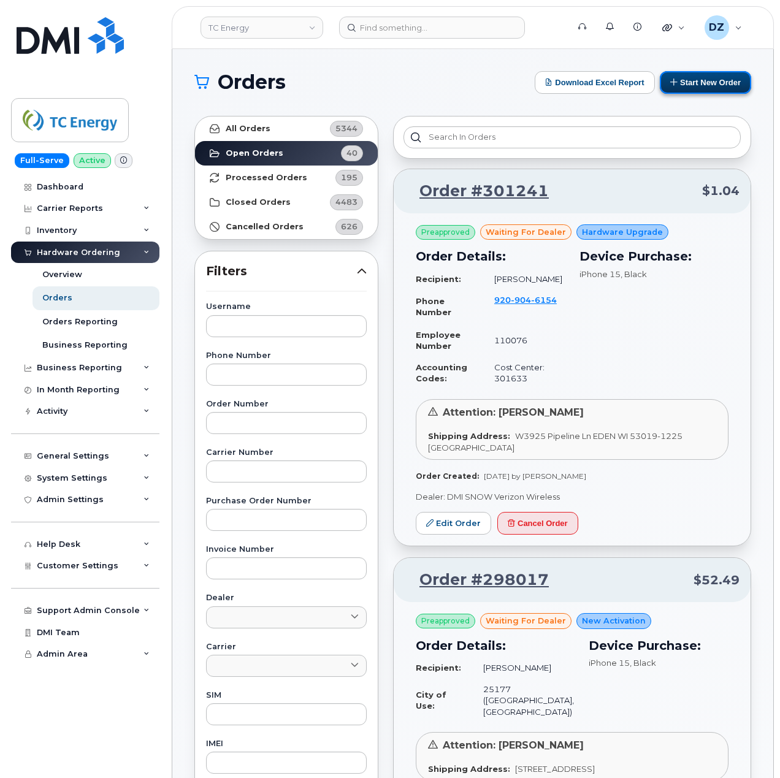
click at [714, 83] on button "Start New Order" at bounding box center [705, 82] width 91 height 23
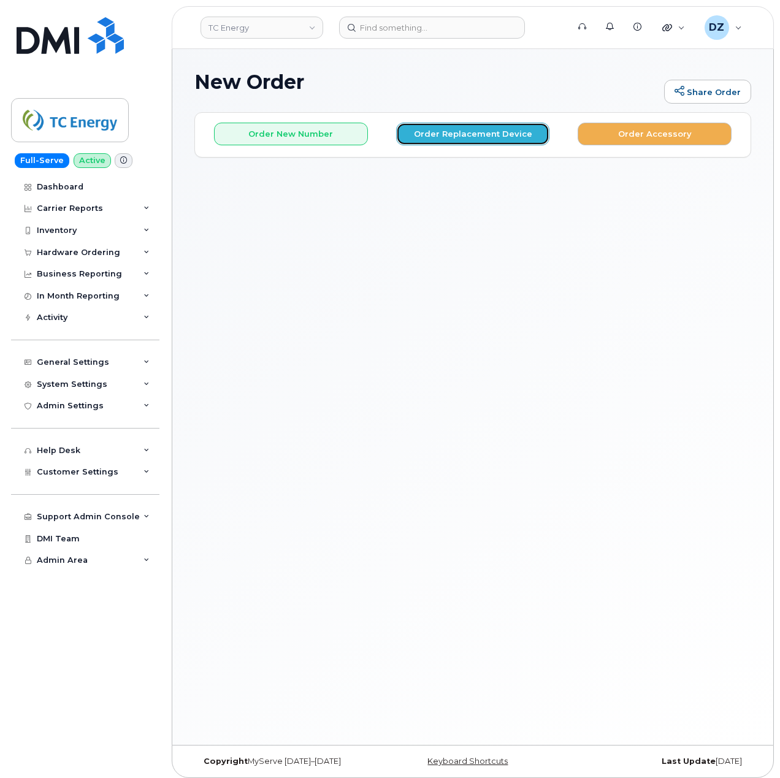
click at [497, 132] on button "Order Replacement Device" at bounding box center [473, 134] width 154 height 23
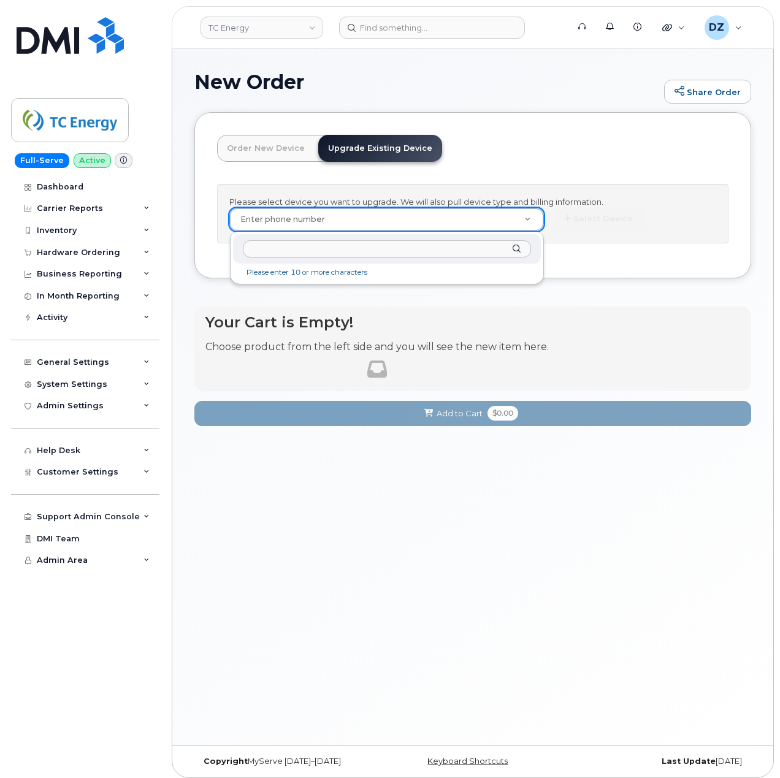
click at [371, 245] on input "text" at bounding box center [387, 249] width 288 height 18
paste input "4034639263"
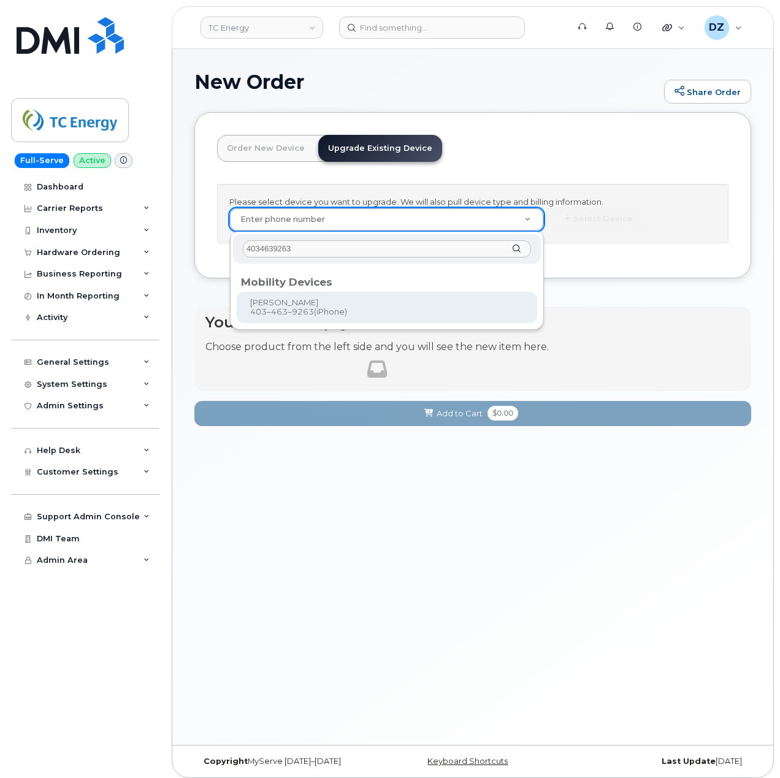
type input "4034639263"
type input "557372"
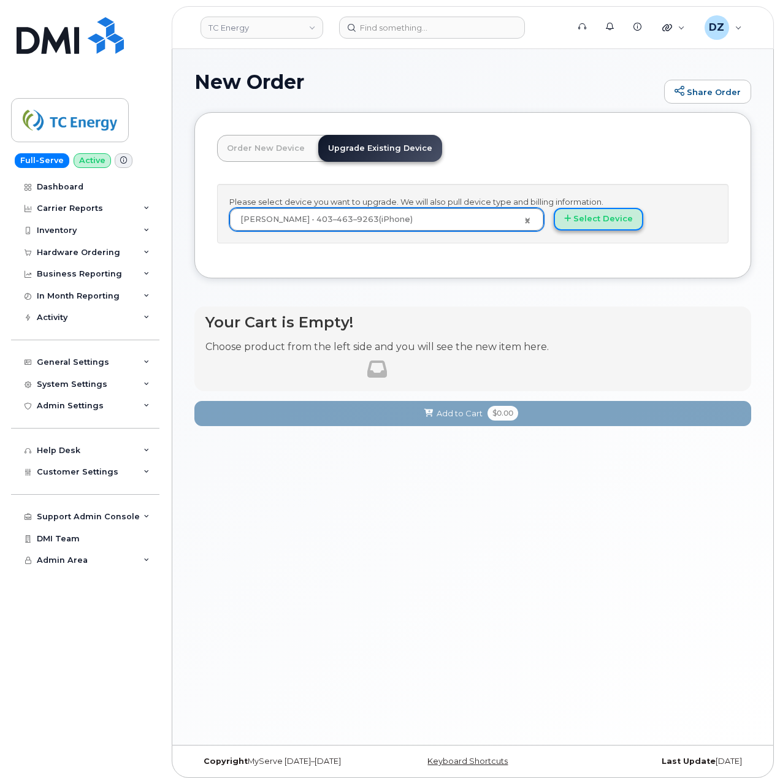
click at [601, 219] on button "Select Device" at bounding box center [598, 219] width 89 height 23
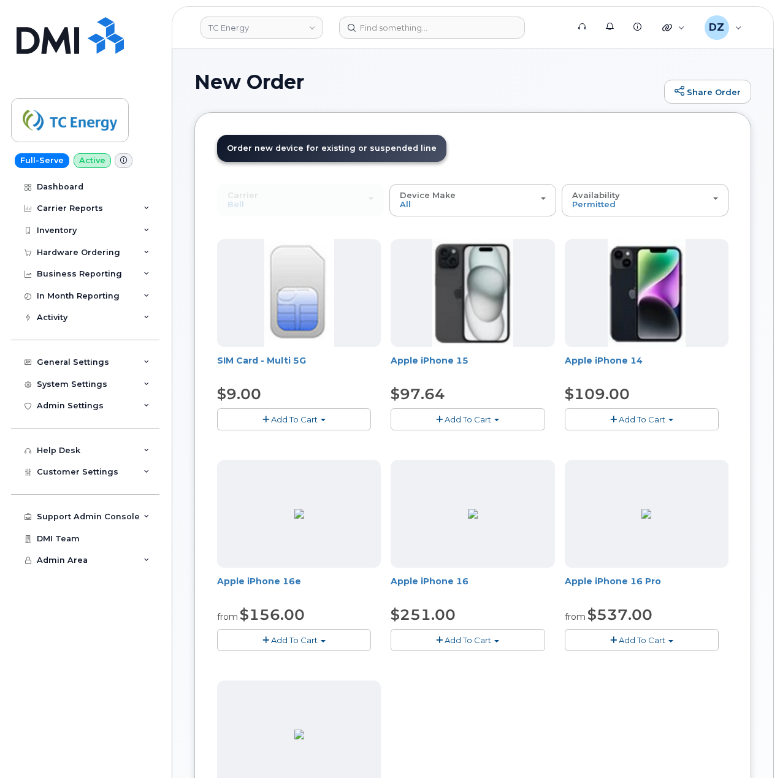
click at [501, 420] on button "Add To Cart" at bounding box center [467, 418] width 154 height 21
click at [484, 457] on link "$97.64 - 3-year upgrade (128GB model)" at bounding box center [487, 456] width 187 height 15
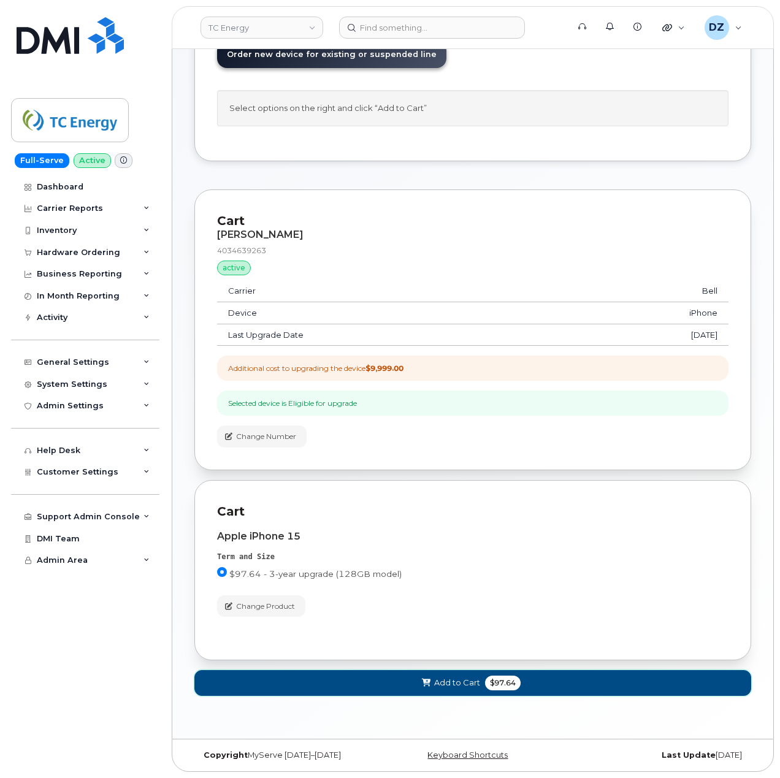
click at [435, 678] on span "Add to Cart" at bounding box center [457, 683] width 46 height 12
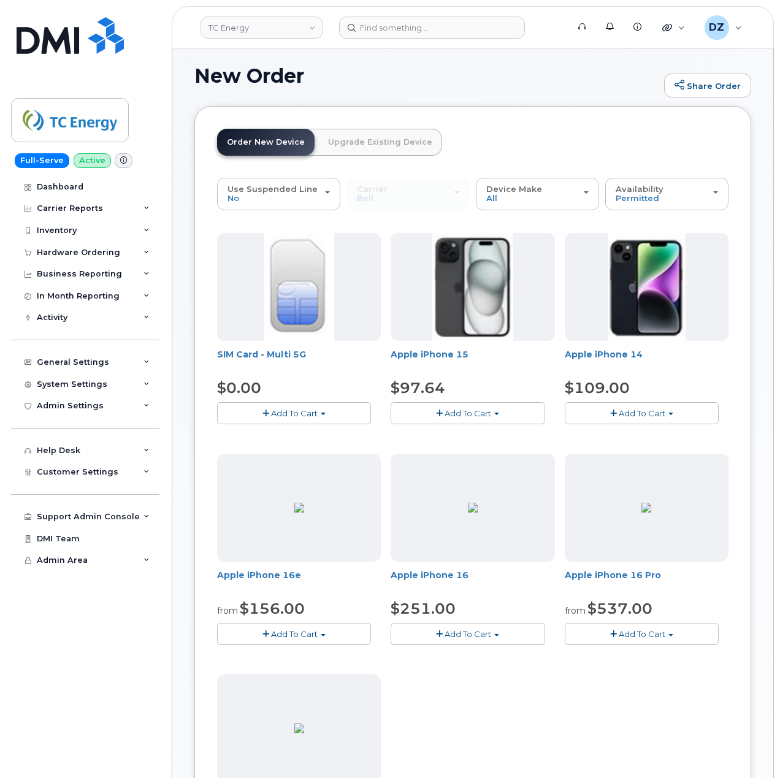
scroll to position [99, 0]
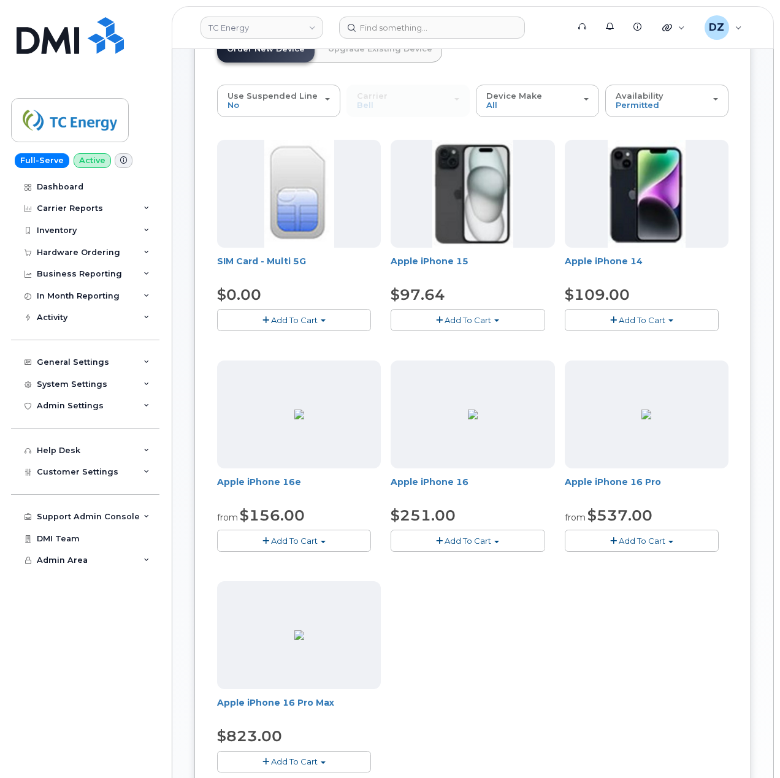
click at [478, 315] on span "Add To Cart" at bounding box center [467, 320] width 47 height 10
click at [478, 359] on link "$97.64 - 3-year activation (128GB model)" at bounding box center [490, 357] width 192 height 15
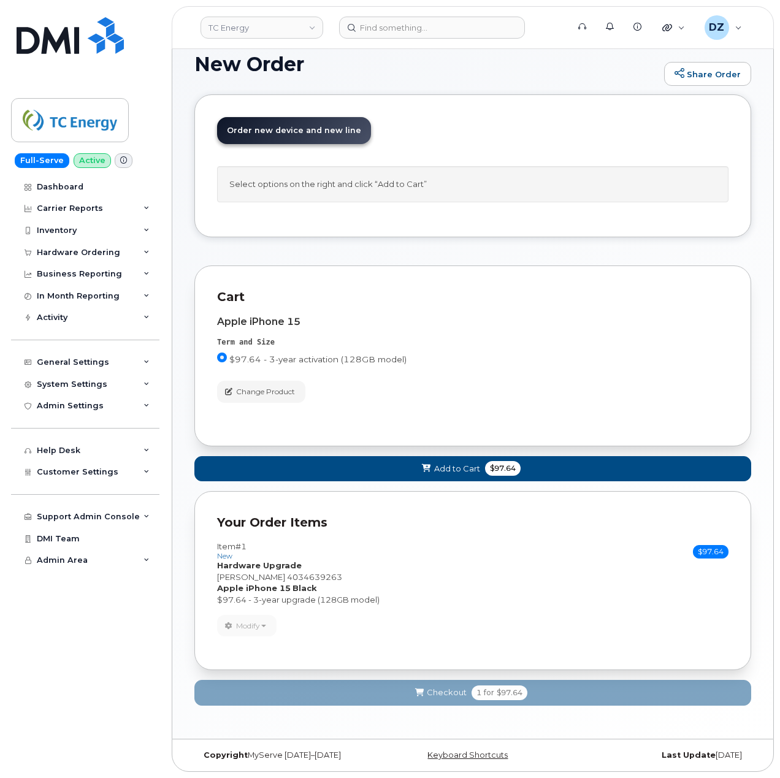
scroll to position [23, 0]
click at [271, 381] on button "Change Product" at bounding box center [261, 391] width 88 height 21
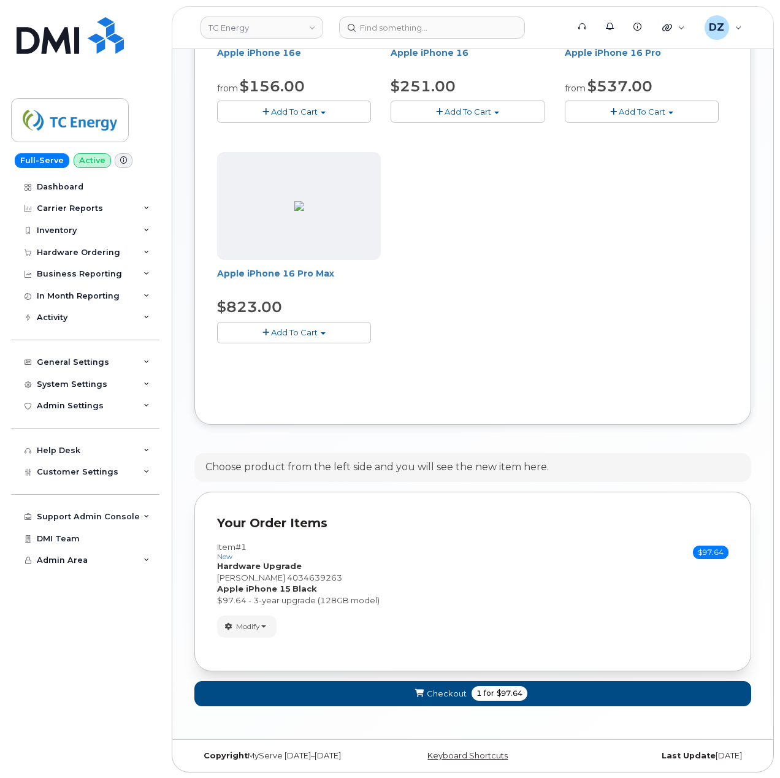
scroll to position [533, 0]
click at [503, 685] on span "1 for $97.64" at bounding box center [499, 692] width 56 height 15
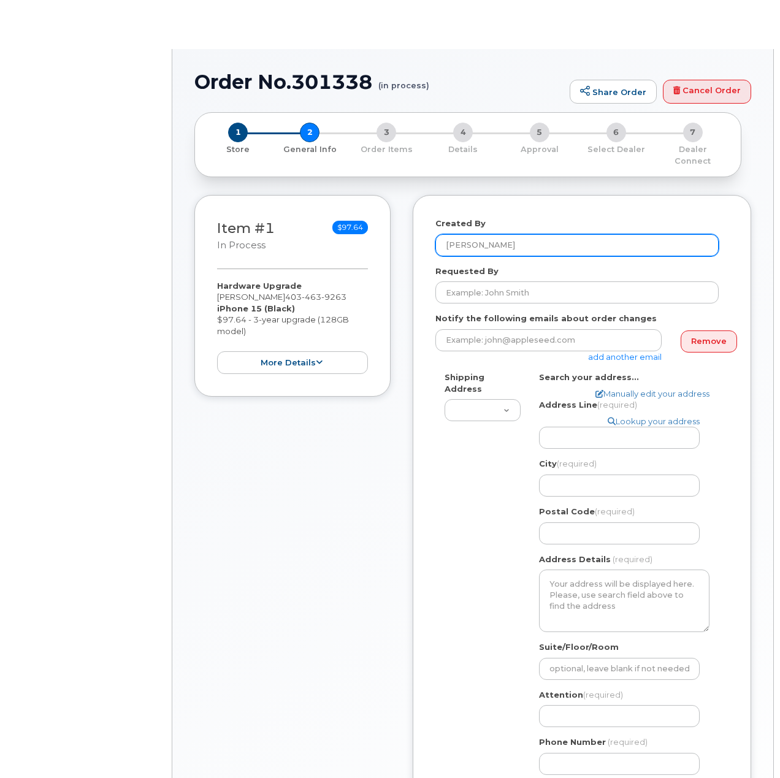
select select
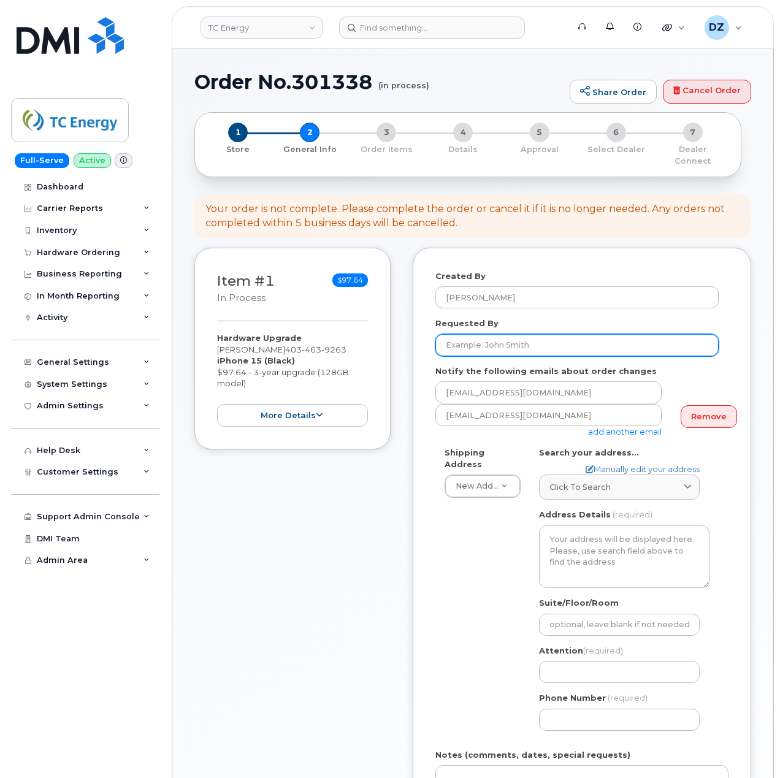
click at [512, 337] on input "Requested By" at bounding box center [576, 345] width 283 height 22
paste input "SCTASK0694341"
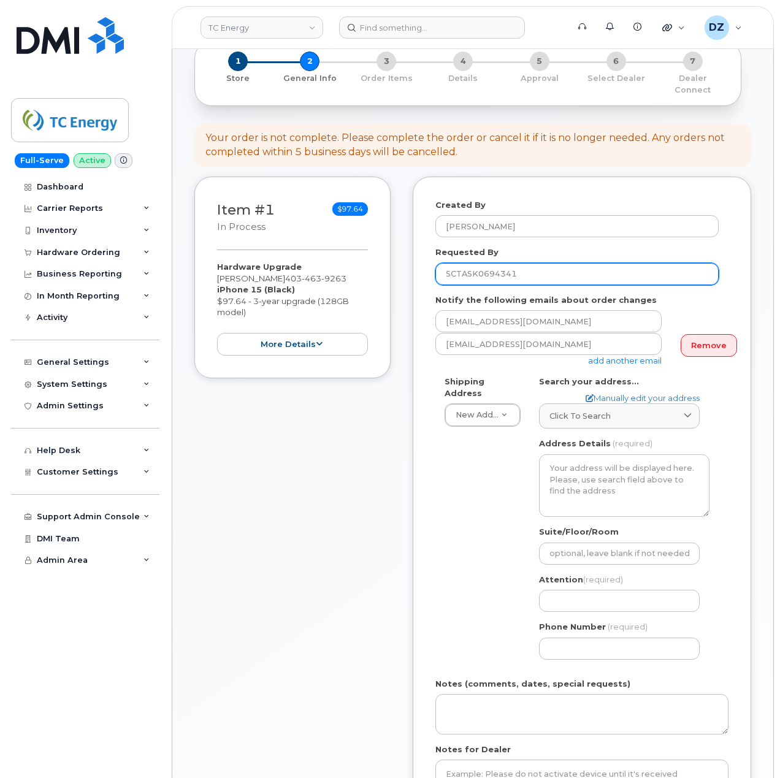
scroll to position [163, 0]
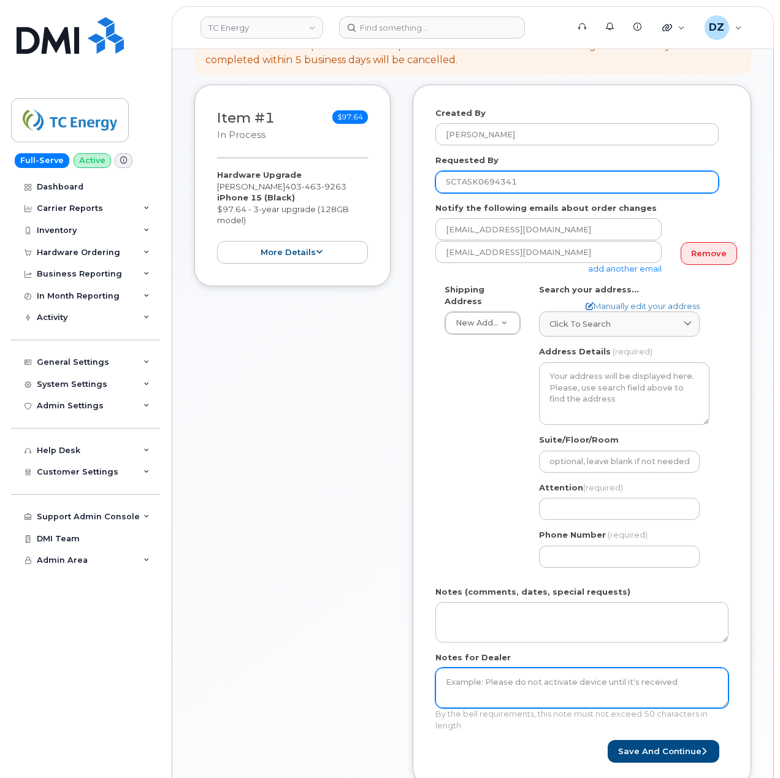
type input "SCTASK0694341"
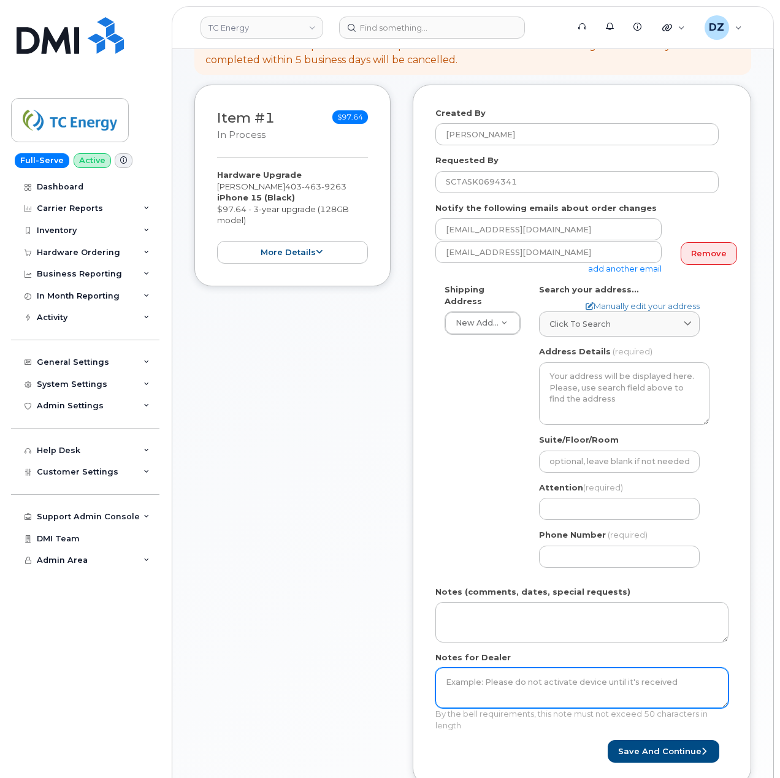
click at [490, 678] on textarea "Notes for Dealer" at bounding box center [581, 688] width 293 height 40
paste textarea "SCTASK0694341"
type textarea "SCTASK0694341"
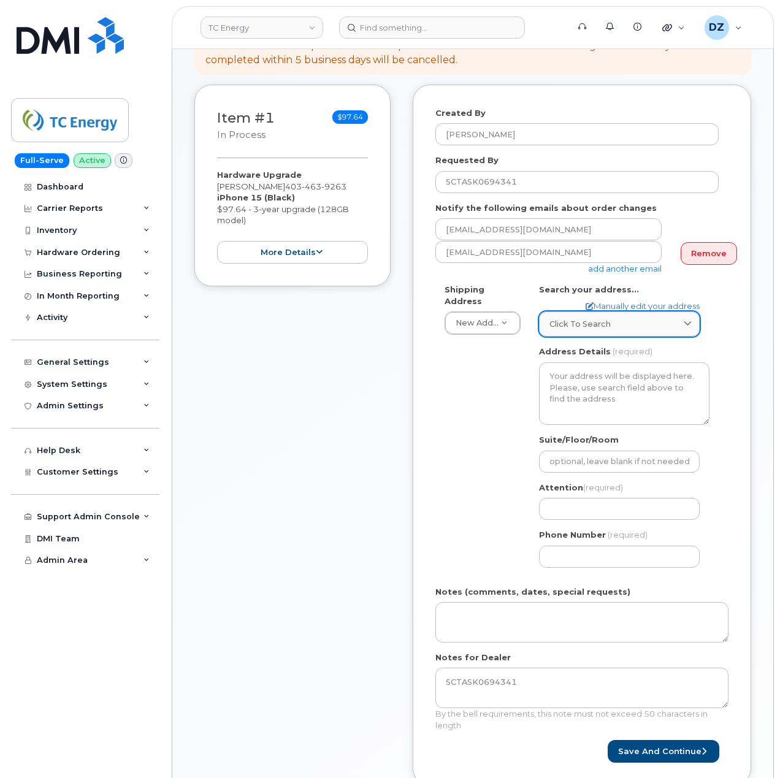
click at [615, 318] on div "Click to search" at bounding box center [619, 324] width 140 height 12
paste input "450 1st Street SW"
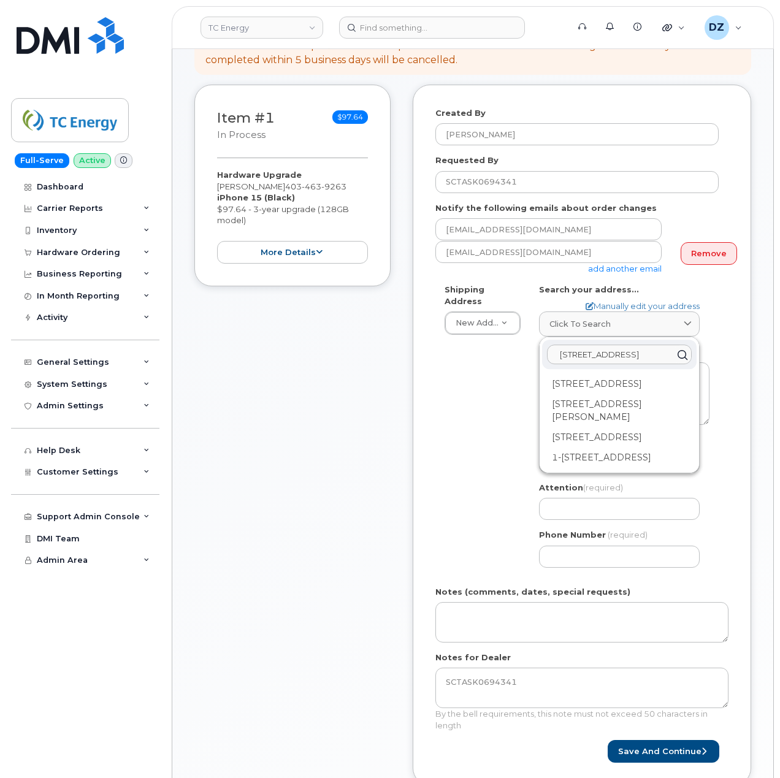
click at [619, 345] on input "450 1st Street SW" at bounding box center [619, 355] width 145 height 20
paste input "T2P5H1"
click at [619, 345] on input "450 1st Street T2P5H1SW" at bounding box center [619, 355] width 145 height 20
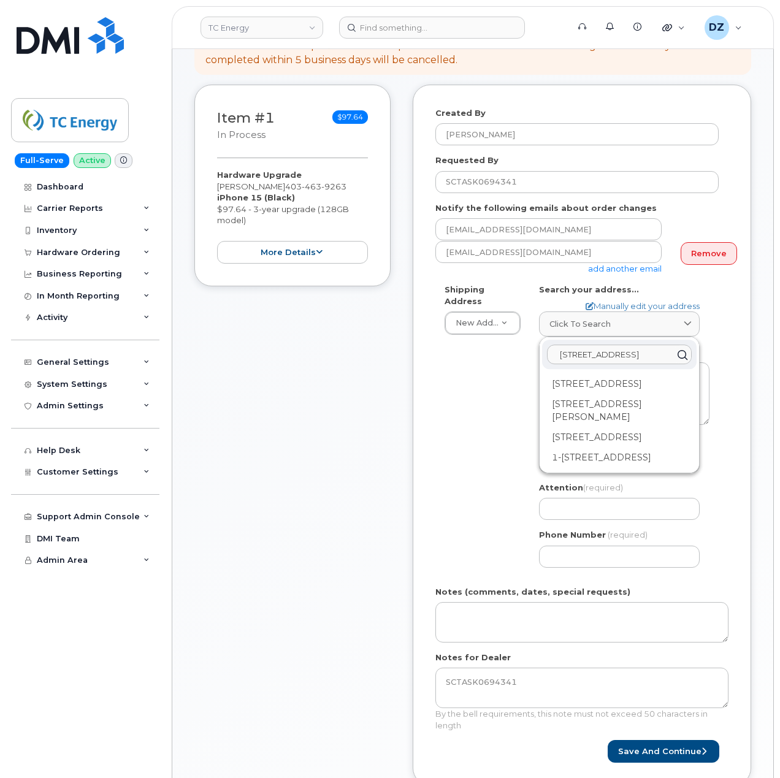
paste input "T2P5H1"
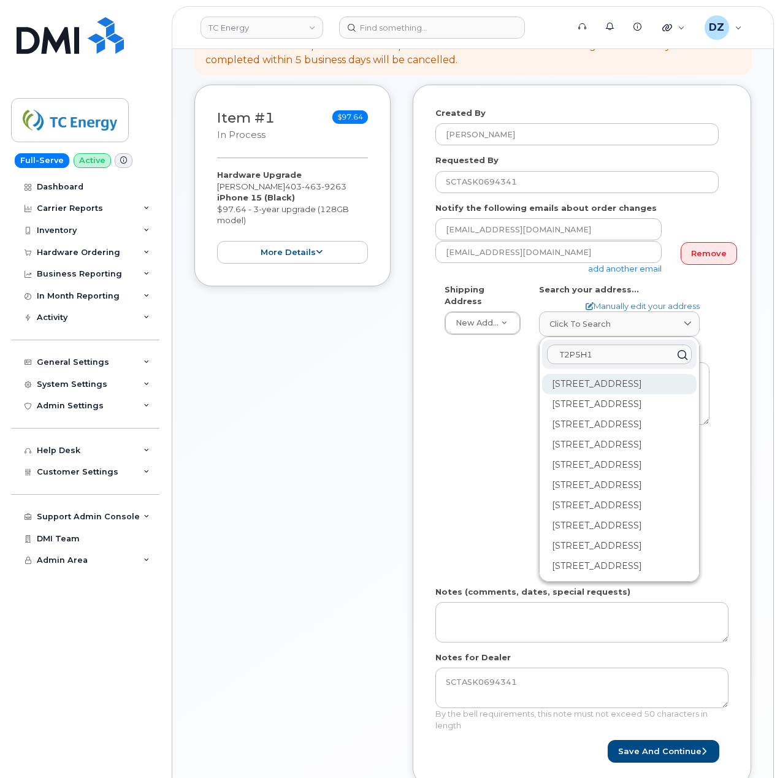
type input "T2P5H1"
click at [592, 375] on div "450 1 St SW Calgary AB T2P 5H1" at bounding box center [619, 384] width 154 height 20
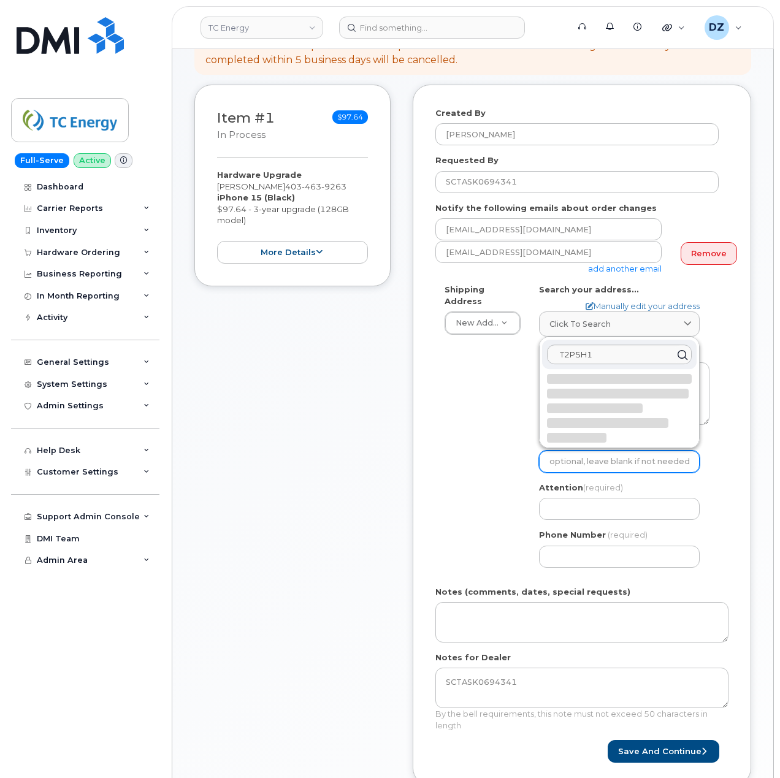
select select
type textarea "450 1 St SW CALGARY AB T2P 5H1 CANADA"
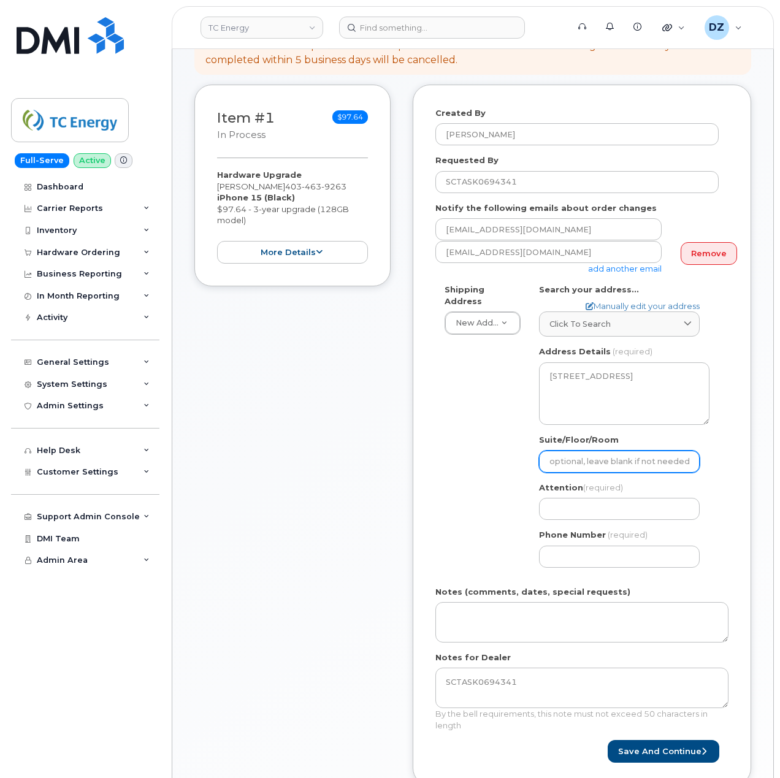
click at [589, 454] on input "Suite/Floor/Room" at bounding box center [619, 462] width 161 height 22
paste input "Office 2460"
select select
type input "Office 2460"
click at [415, 485] on div "Created By Devon Zellars Requested By SCTASK0694341 Notify the following emails…" at bounding box center [582, 435] width 338 height 701
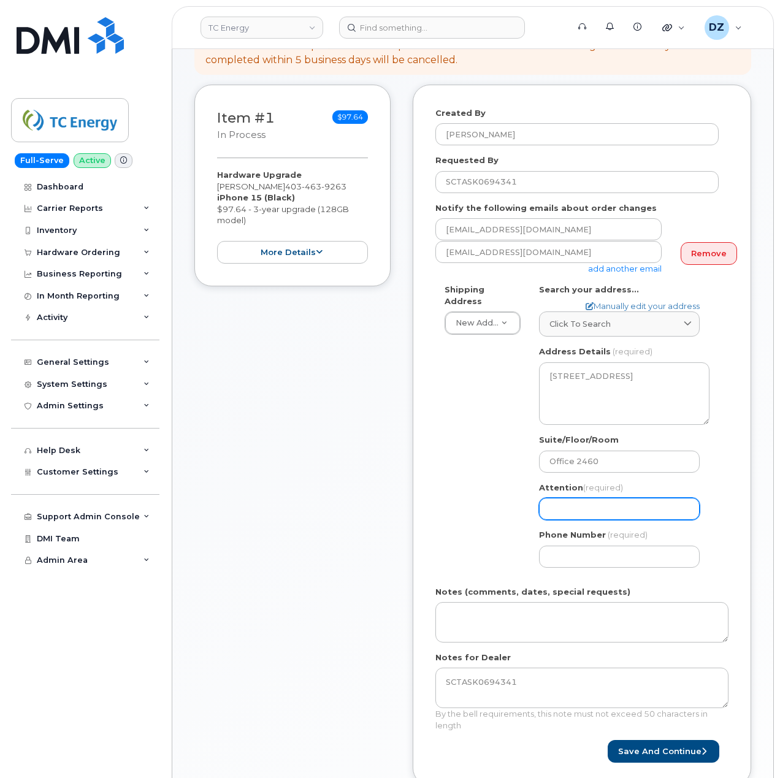
click at [582, 501] on input "Attention (required)" at bounding box center [619, 509] width 161 height 22
paste input "[PERSON_NAME]"
type input "[PERSON_NAME]"
select select
type input "[PERSON_NAME]"
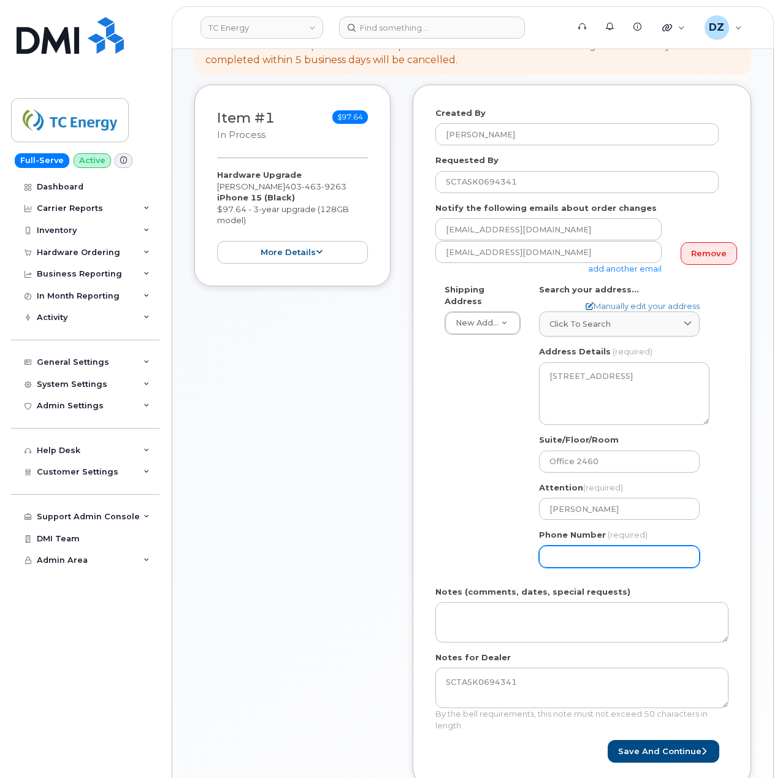
click at [602, 549] on input "Phone Number" at bounding box center [619, 557] width 161 height 22
paste input "4034639263"
type input "4034639263"
select select
type input "4034639263"
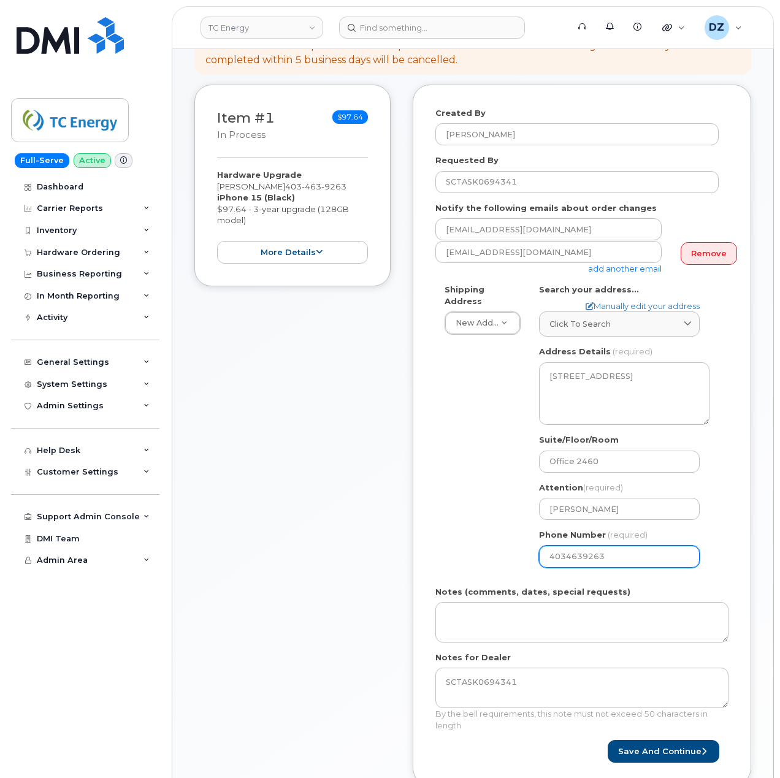
click at [446, 540] on div "Shipping Address New Address New Address 10255 S Washington Ave 117 Kohen Dr 18…" at bounding box center [576, 430] width 283 height 293
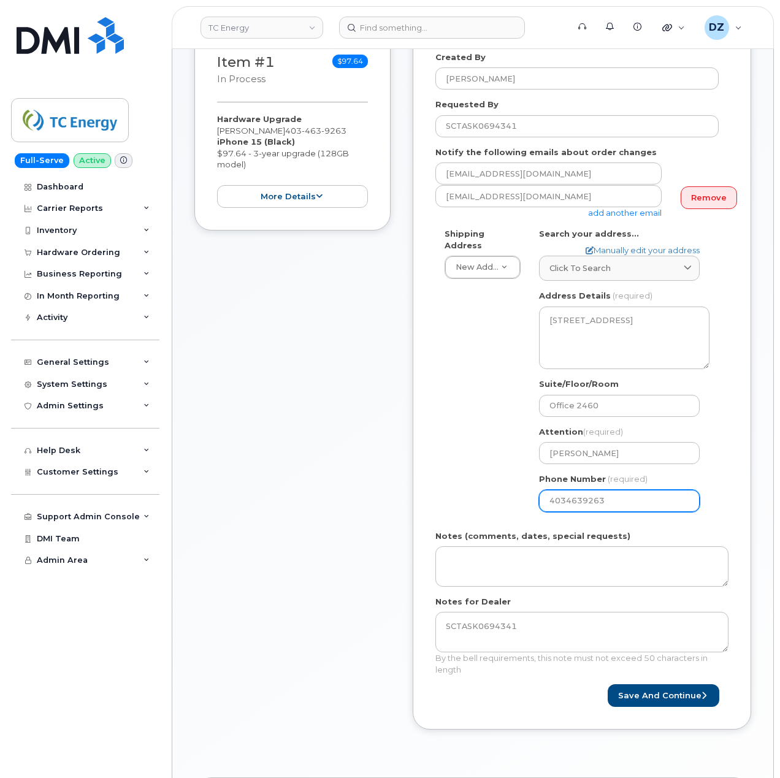
scroll to position [245, 0]
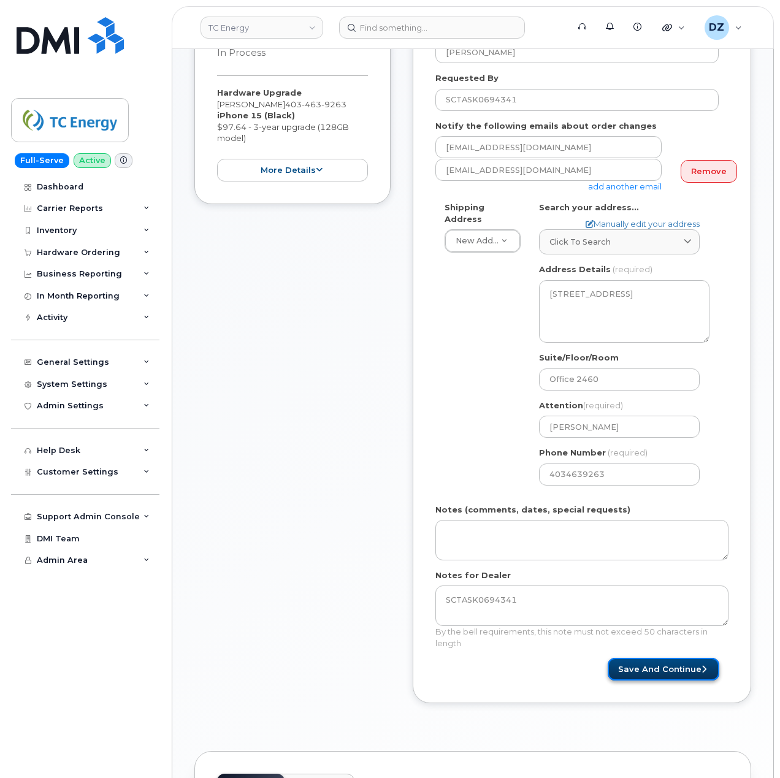
click at [669, 658] on button "Save and Continue" at bounding box center [663, 669] width 112 height 23
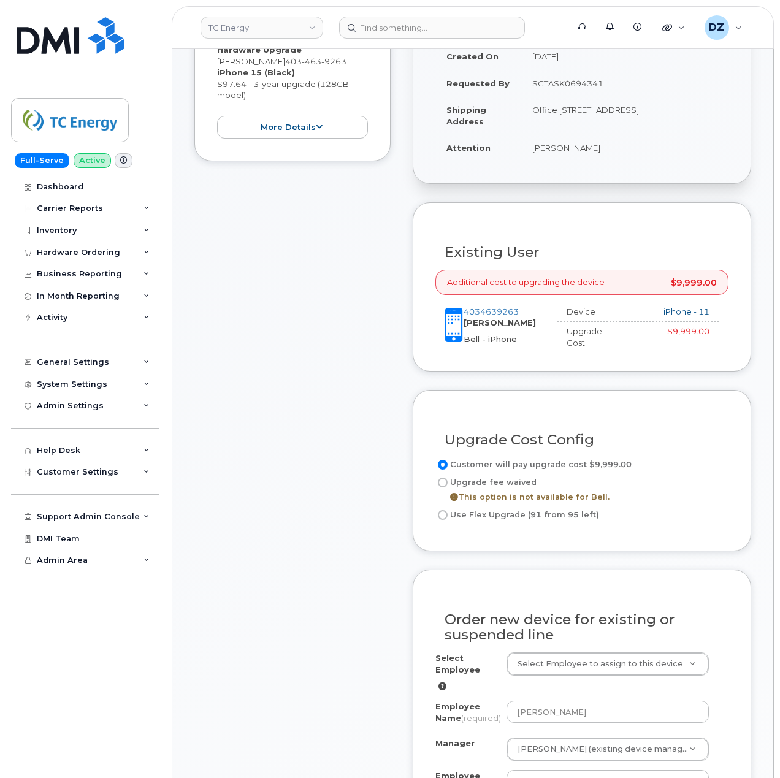
scroll to position [327, 0]
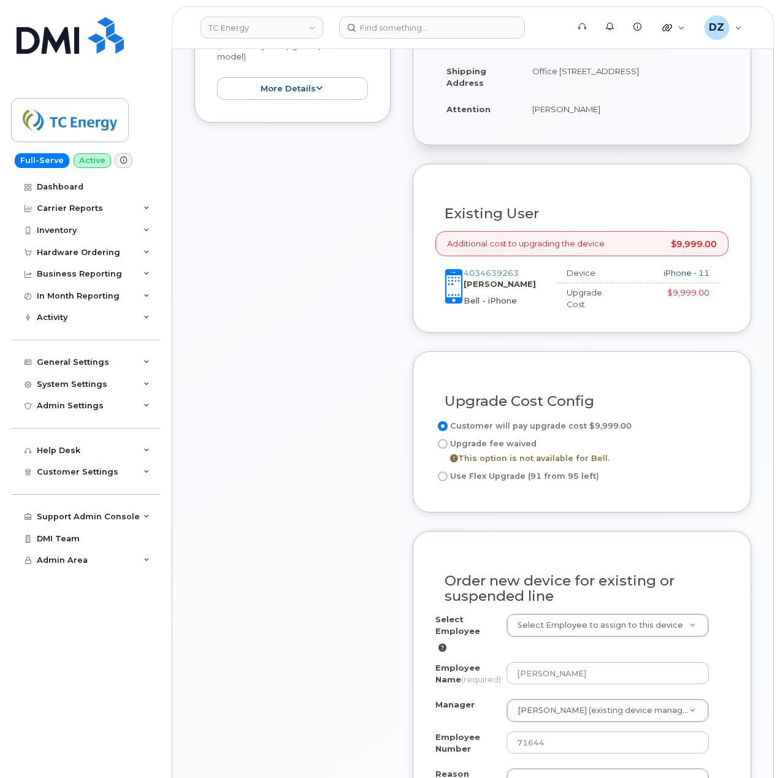
click at [443, 471] on input "Use Flex Upgrade (91 from 95 left)" at bounding box center [443, 476] width 10 height 10
radio input "true"
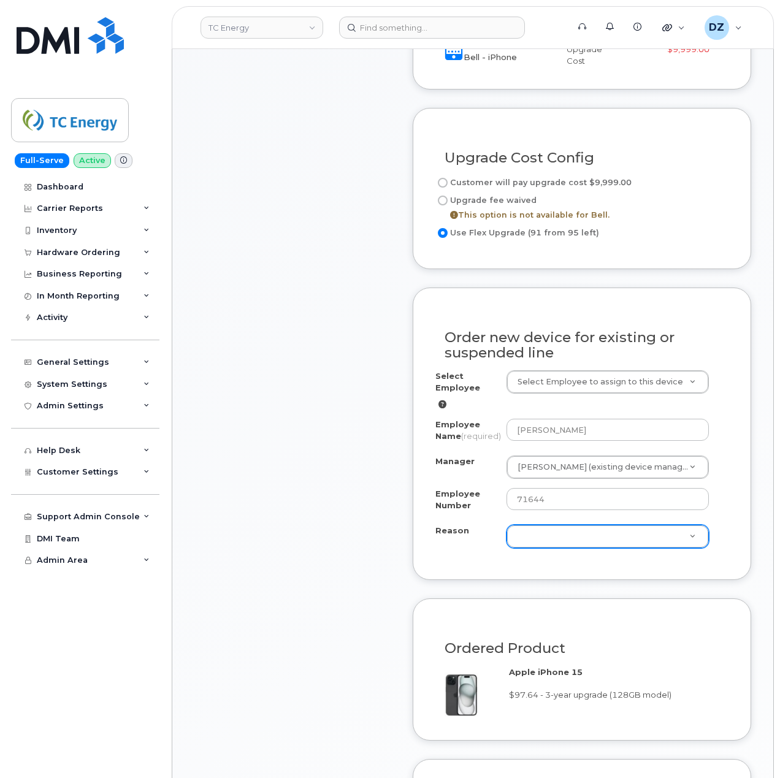
scroll to position [572, 0]
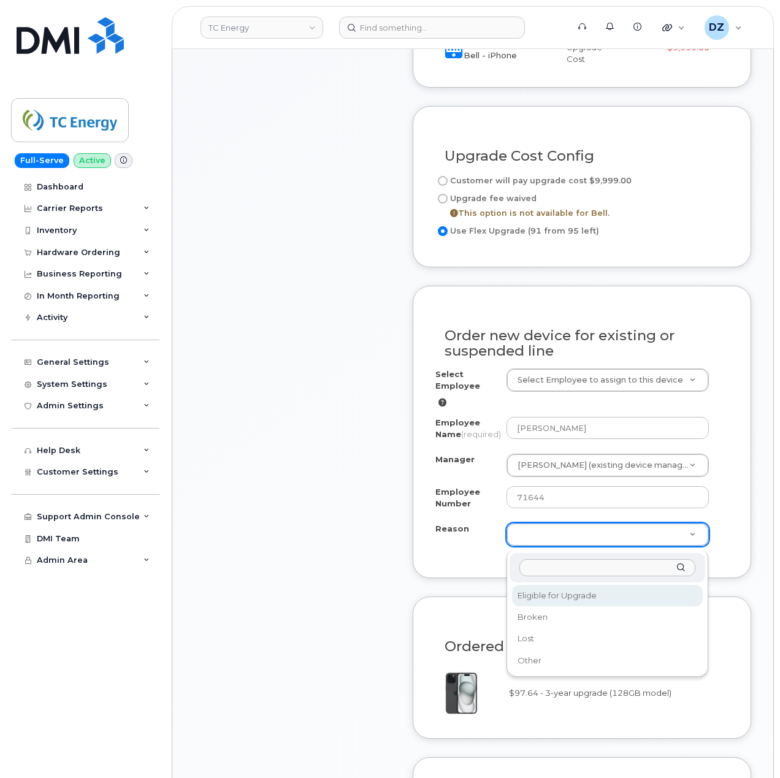
select select "eligible_for_upgrade"
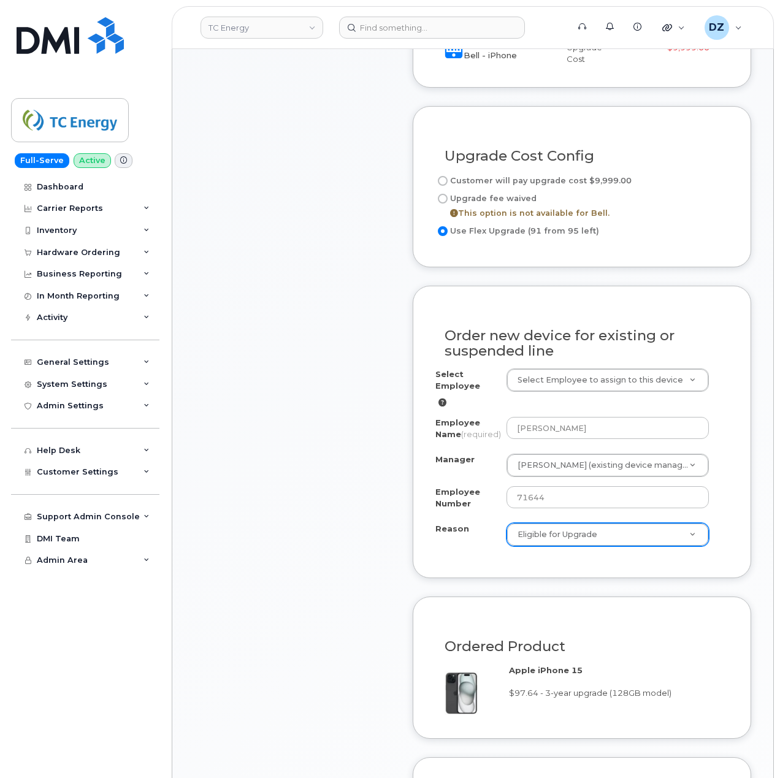
click at [281, 543] on div "Item #1 in process $97.64 Hardware Upgrade [PERSON_NAME] [PHONE_NUMBER] iPhone …" at bounding box center [292, 339] width 196 height 1327
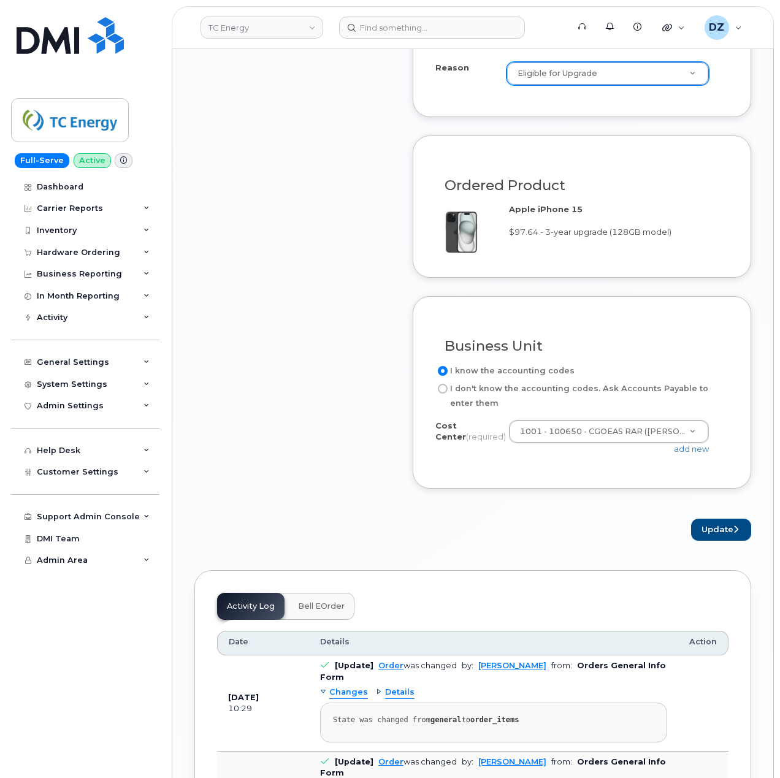
scroll to position [1062, 0]
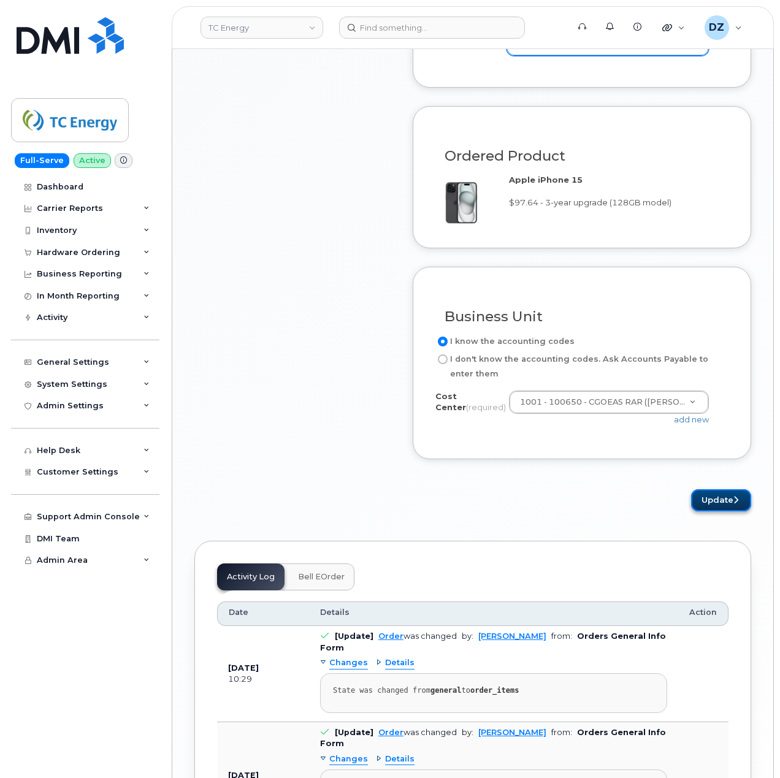
click at [712, 503] on button "Update" at bounding box center [721, 500] width 60 height 23
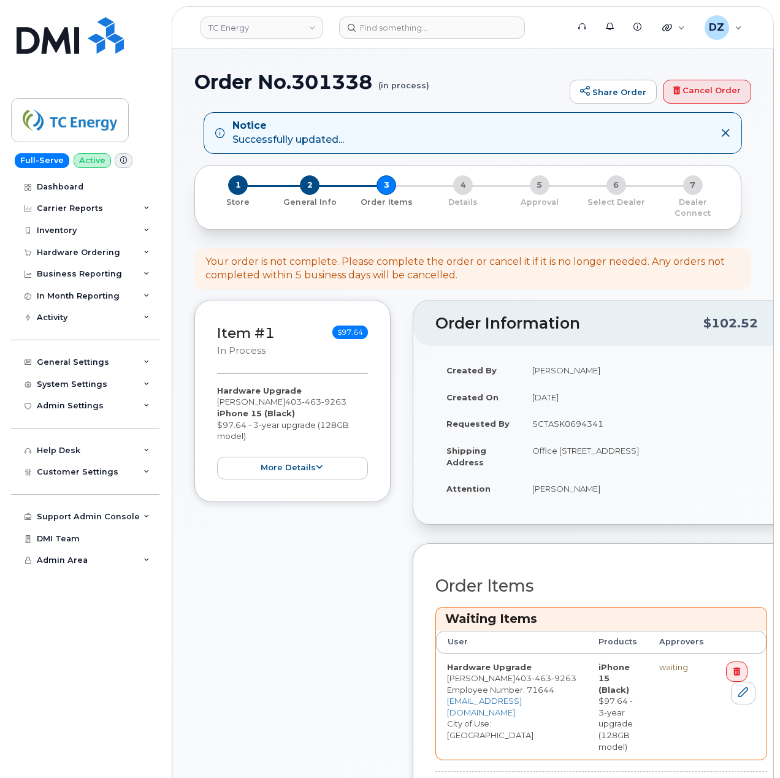
click at [238, 74] on h1 "Order No.301338 (in process)" at bounding box center [378, 81] width 369 height 21
click at [340, 78] on h1 "Order No.301338 (in process)" at bounding box center [378, 81] width 369 height 21
copy h1 "Order No.301338"
click at [259, 554] on div "Item #1 in process $97.64 Hardware Upgrade [PERSON_NAME] [PHONE_NUMBER] iPhone …" at bounding box center [292, 572] width 196 height 545
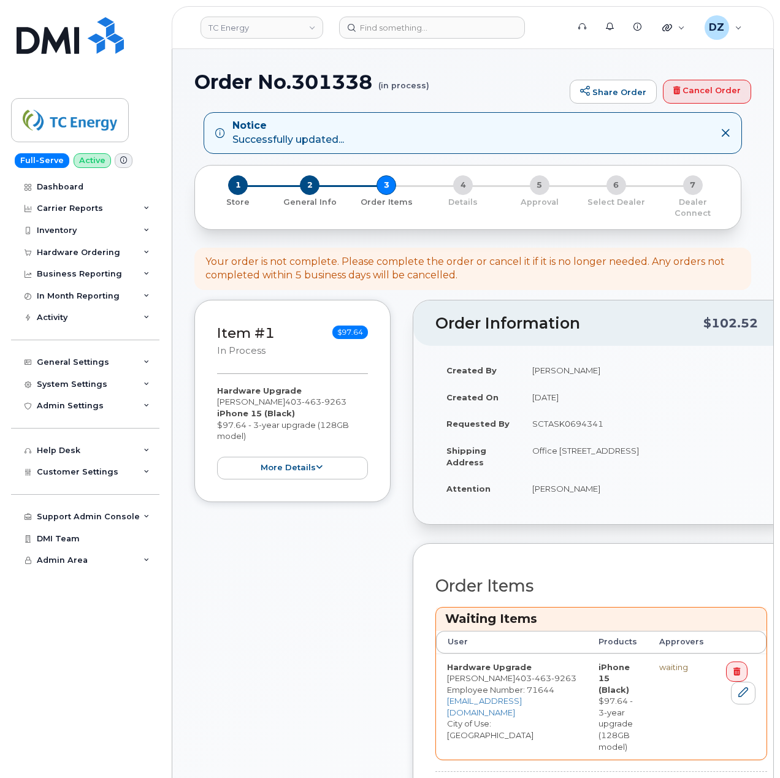
scroll to position [327, 0]
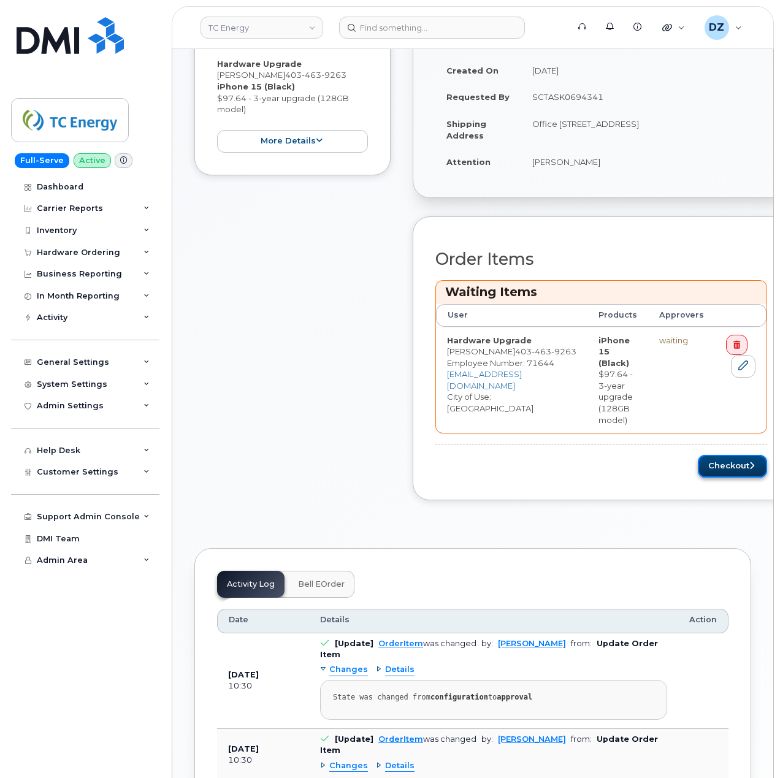
click at [714, 455] on button "Checkout" at bounding box center [732, 466] width 69 height 23
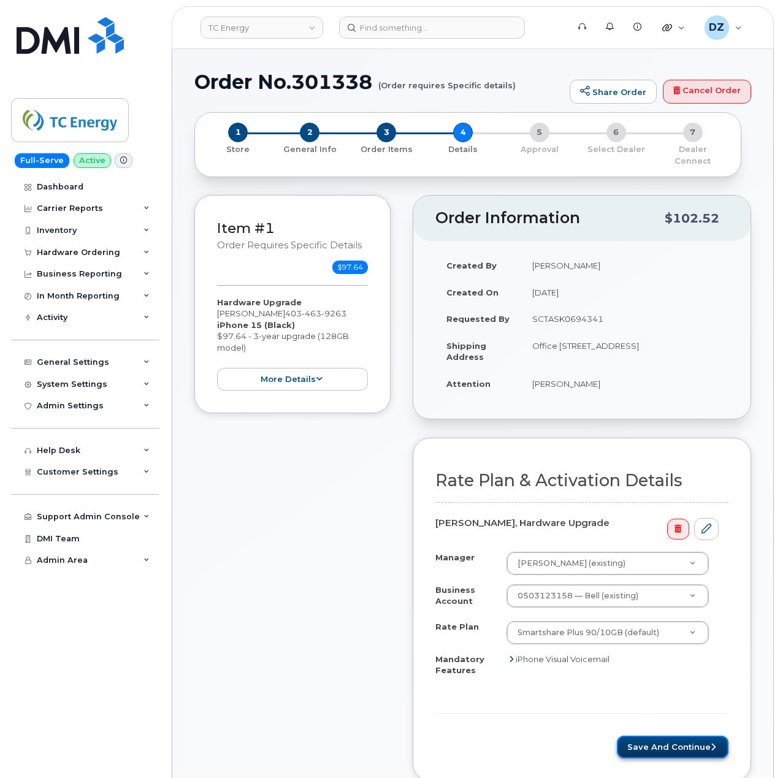
click at [663, 736] on button "Save and Continue" at bounding box center [673, 747] width 112 height 23
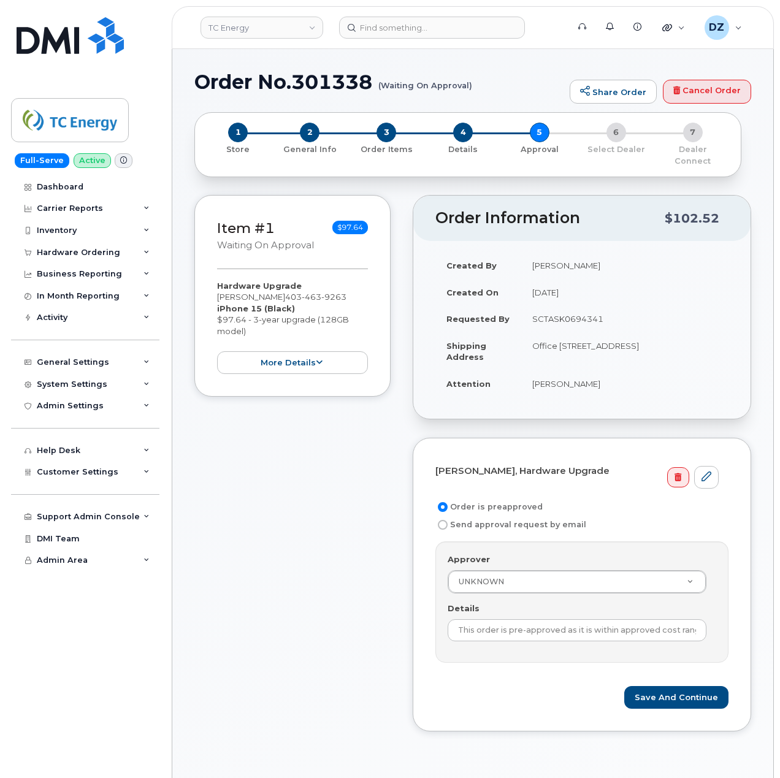
click at [569, 305] on td "SCTASK0694341" at bounding box center [624, 318] width 207 height 27
copy td "SCTASK0694341"
click at [579, 619] on input "This order is pre-approved as it is within approved cost range." at bounding box center [576, 630] width 259 height 22
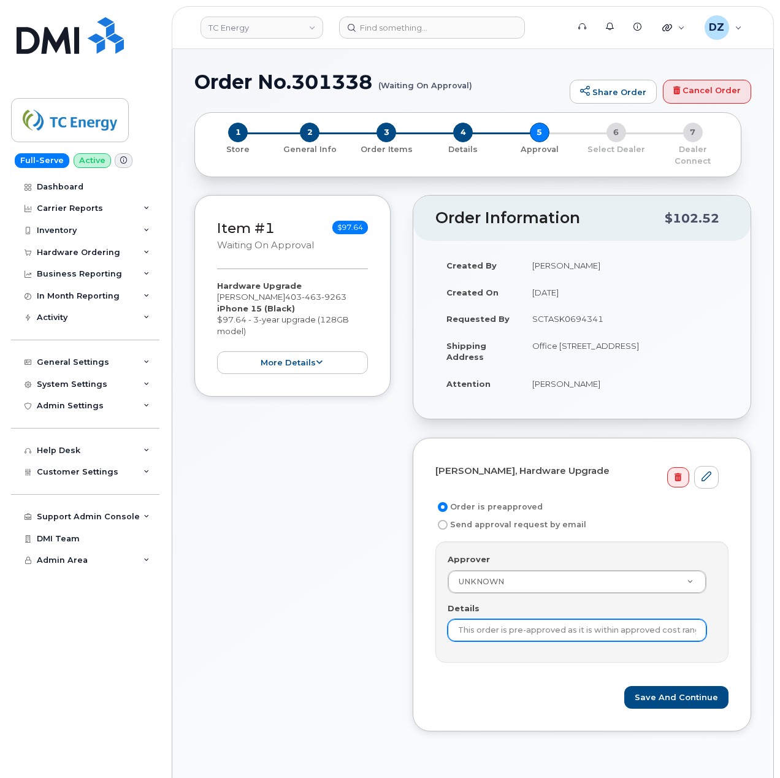
click at [579, 619] on input "This order is pre-approved as it is within approved cost range." at bounding box center [576, 630] width 259 height 22
paste input "SCTASK0694341"
type input "SCTASK0694341"
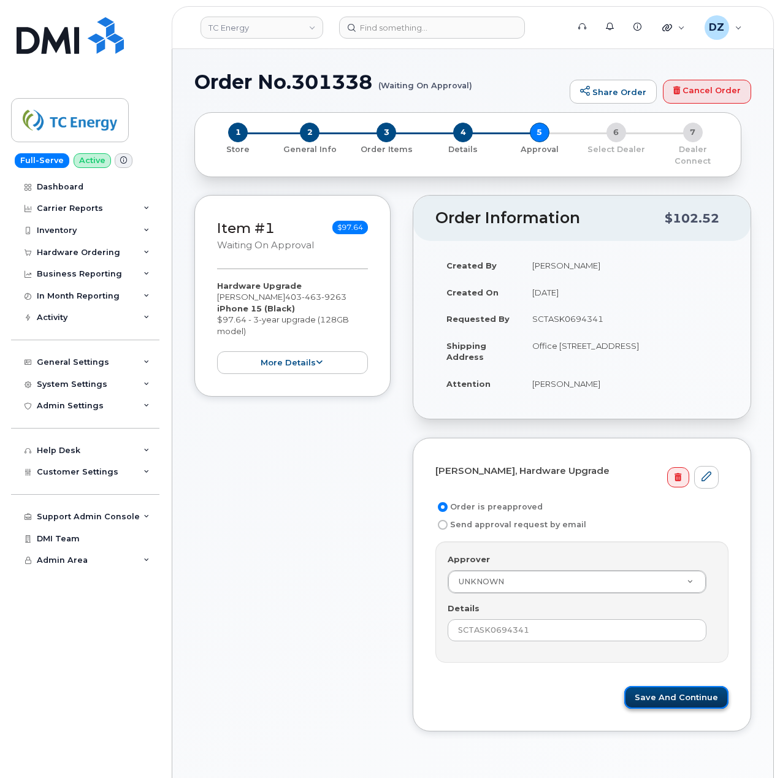
click at [671, 686] on button "Save and Continue" at bounding box center [676, 697] width 104 height 23
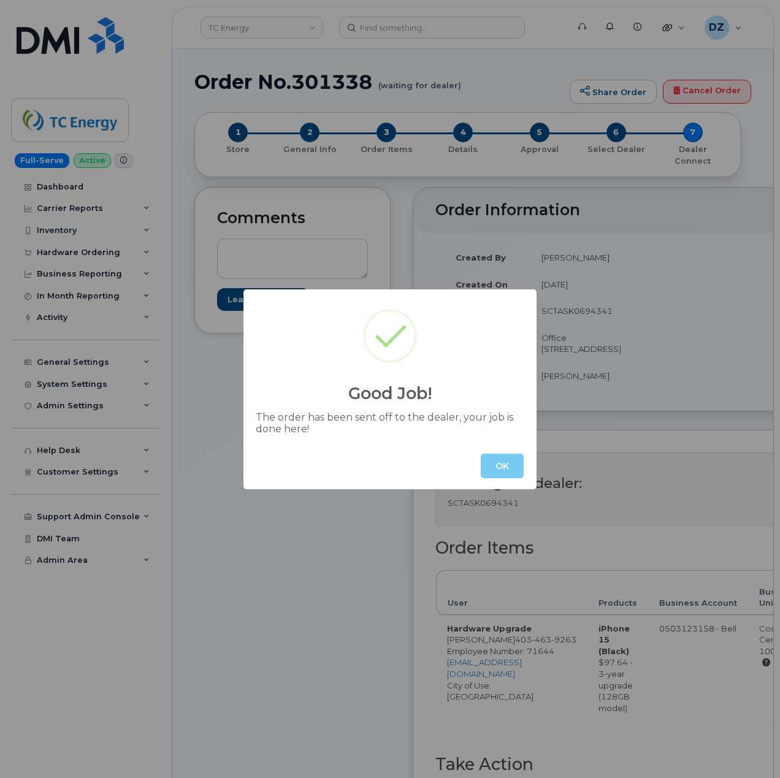
click at [498, 466] on button "OK" at bounding box center [502, 466] width 43 height 25
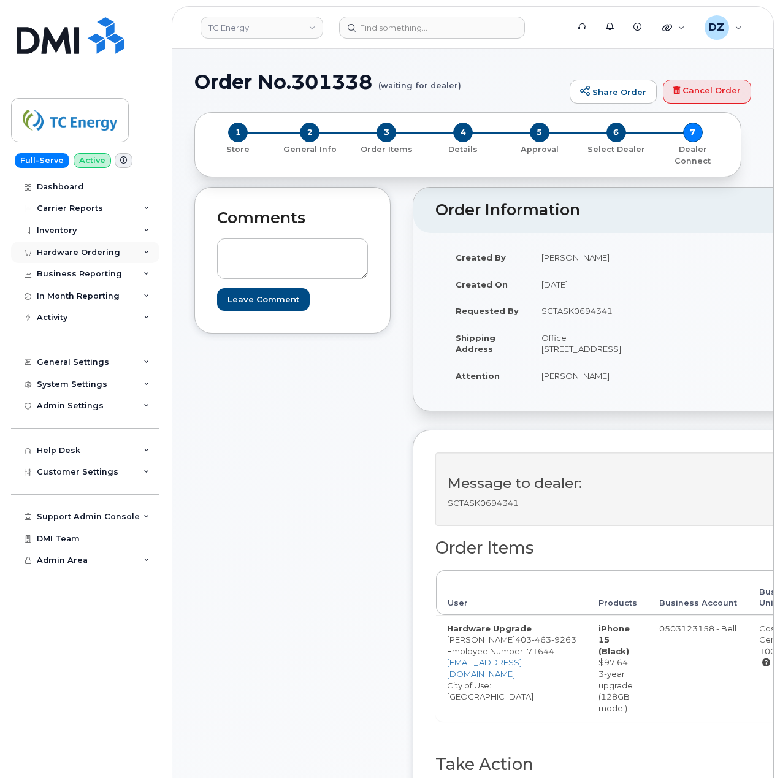
click at [113, 255] on div "Hardware Ordering" at bounding box center [78, 253] width 83 height 10
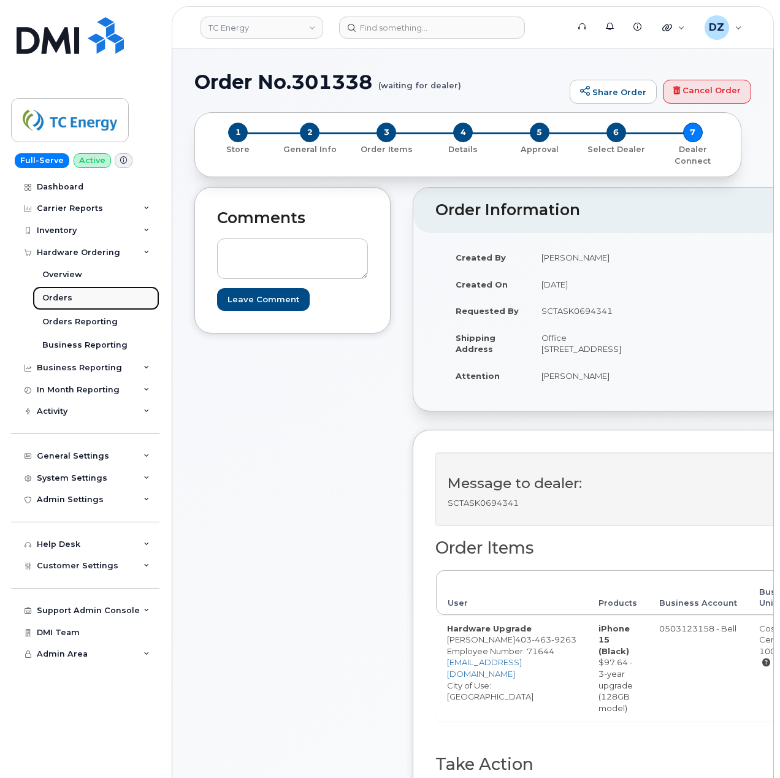
click at [98, 305] on link "Orders" at bounding box center [95, 297] width 127 height 23
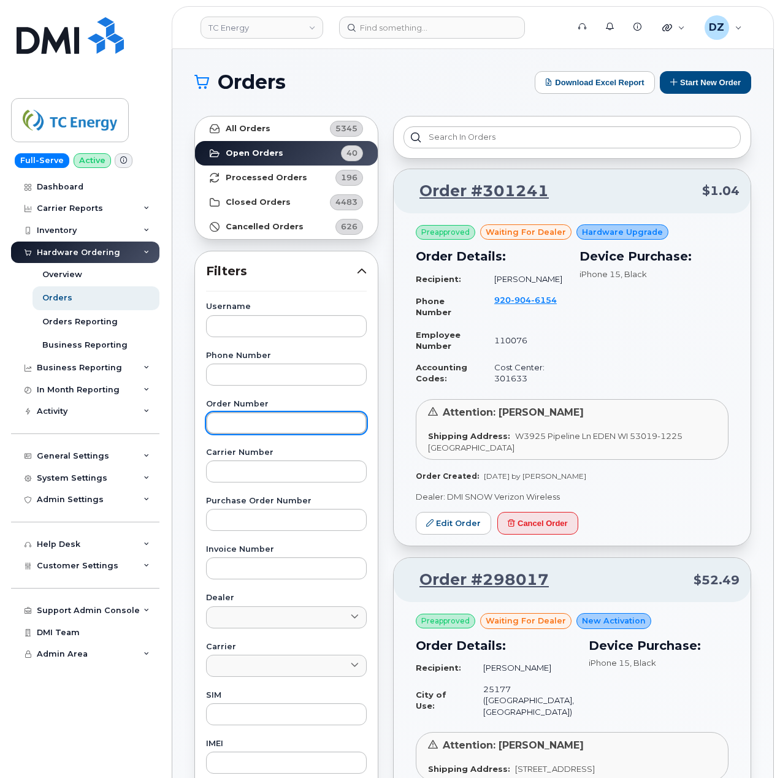
click at [257, 422] on input "text" at bounding box center [286, 423] width 161 height 22
paste input "301252"
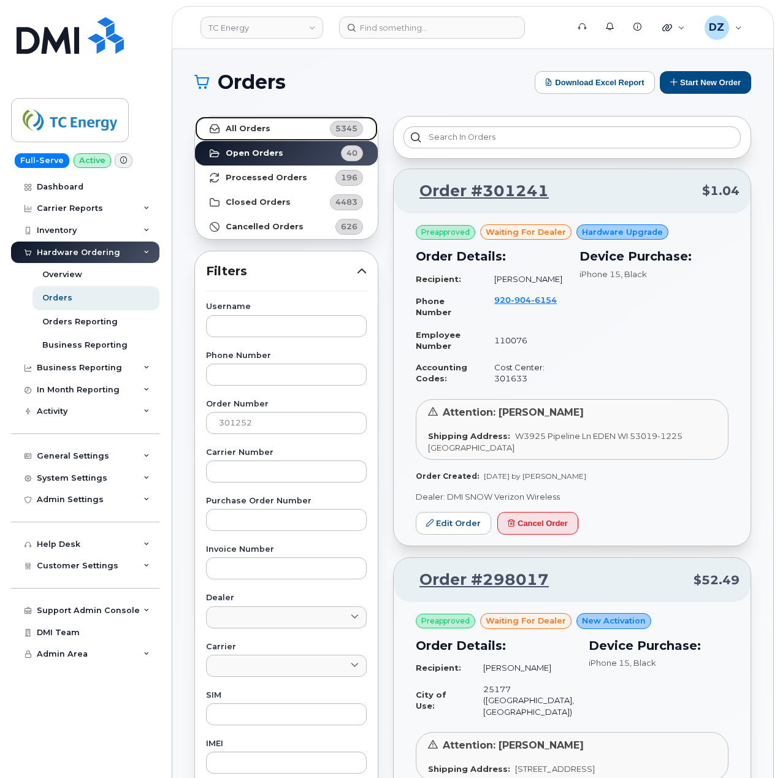
click at [263, 128] on strong "All Orders" at bounding box center [248, 129] width 45 height 10
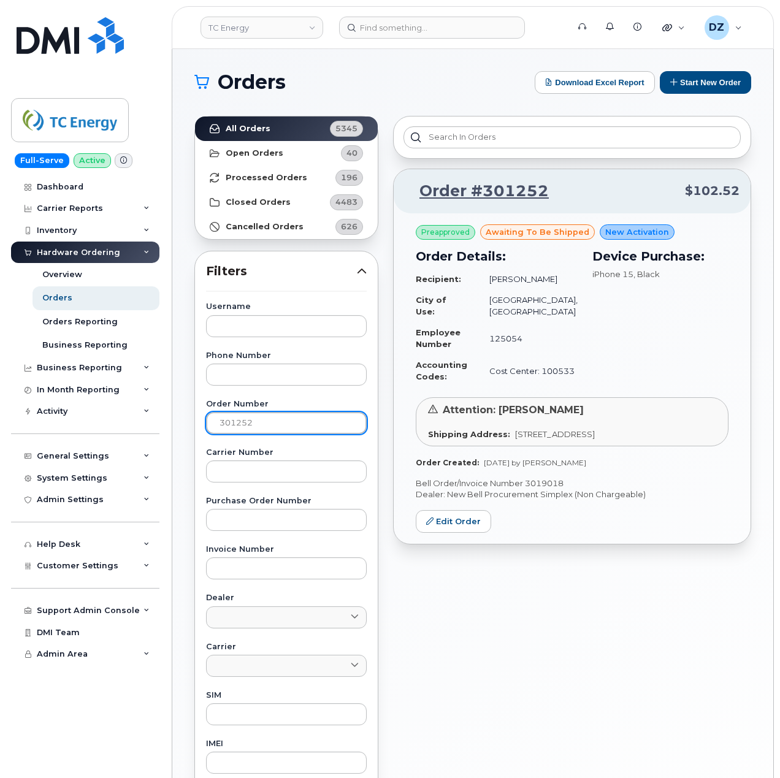
click at [256, 425] on input "301252" at bounding box center [286, 423] width 161 height 22
paste input "090"
type input "301090"
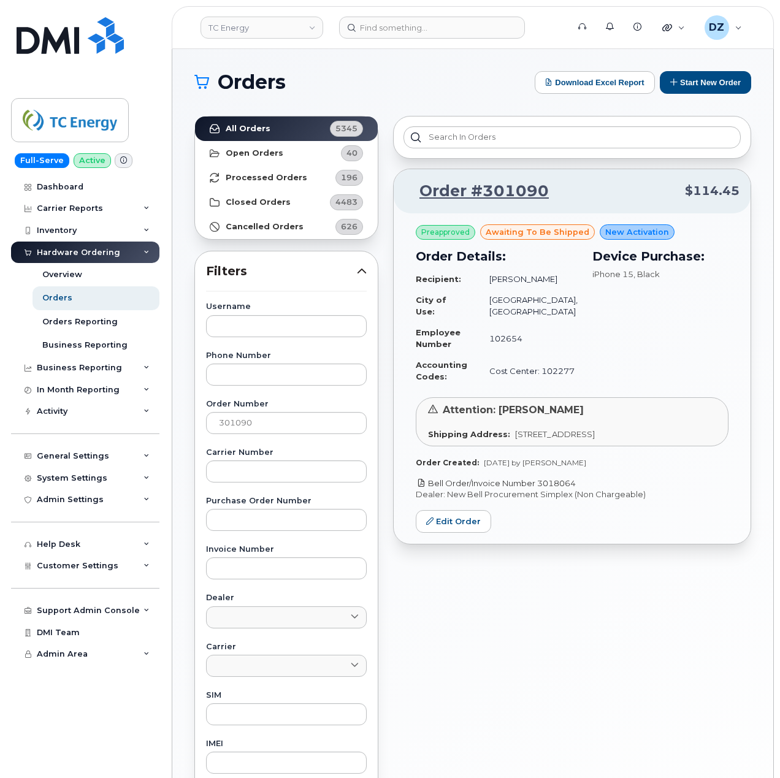
drag, startPoint x: 582, startPoint y: 494, endPoint x: 540, endPoint y: 493, distance: 41.7
click at [540, 489] on p "Bell Order/Invoice Number 3018064" at bounding box center [572, 484] width 313 height 12
copy link "3018064"
click at [229, 435] on div "Username Phone Number Order Number 301090 Carrier Number Purchase Order Number …" at bounding box center [286, 587] width 190 height 568
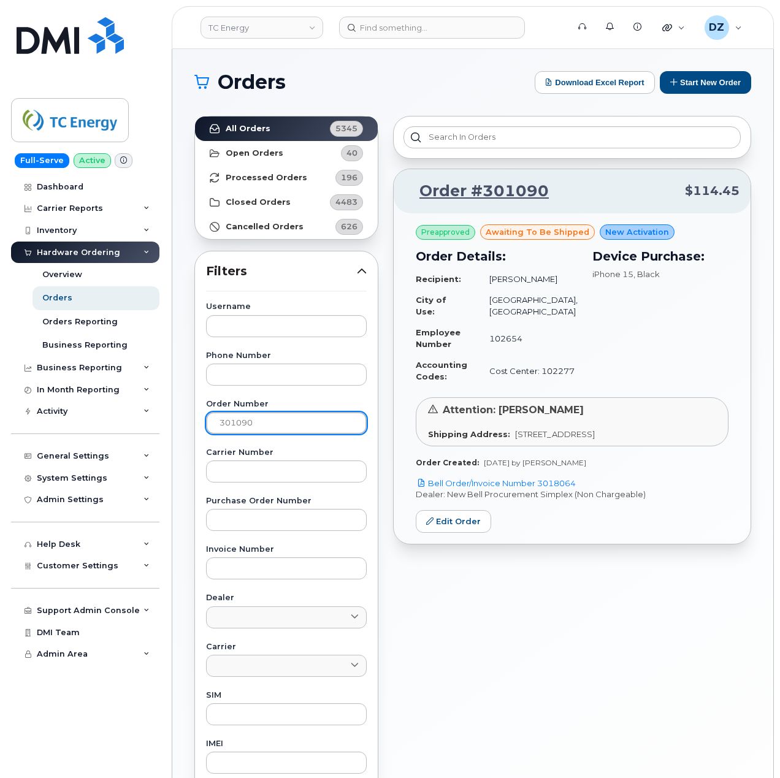
click at [233, 422] on input "301090" at bounding box center [286, 423] width 161 height 22
click at [680, 79] on button "Start New Order" at bounding box center [705, 82] width 91 height 23
